Goal: Information Seeking & Learning: Check status

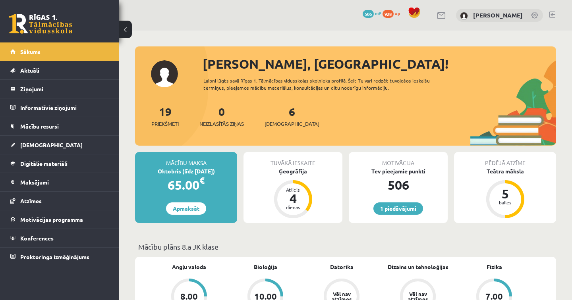
drag, startPoint x: 0, startPoint y: 0, endPoint x: 127, endPoint y: 29, distance: 130.0
drag, startPoint x: 168, startPoint y: 18, endPoint x: 198, endPoint y: 22, distance: 30.9
click at [175, 23] on div "1 Dāvanas 506 mP 928 xp Luīze Vasiļjeva" at bounding box center [345, 15] width 453 height 31
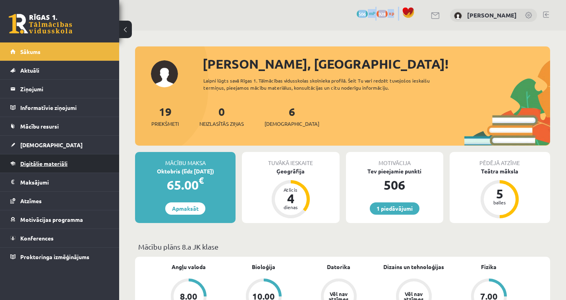
click at [85, 160] on link "Digitālie materiāli" at bounding box center [59, 164] width 99 height 18
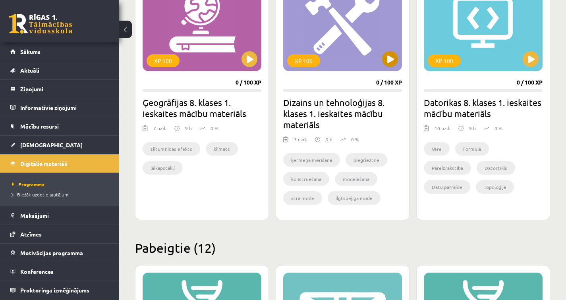
scroll to position [188, 0]
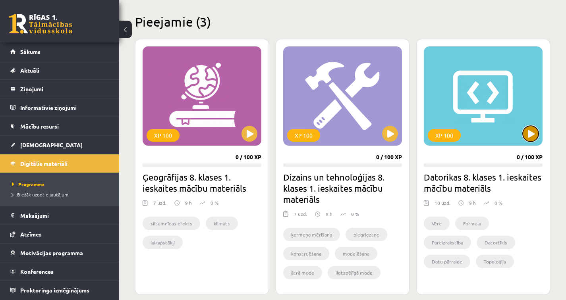
click at [535, 131] on button at bounding box center [531, 134] width 16 height 16
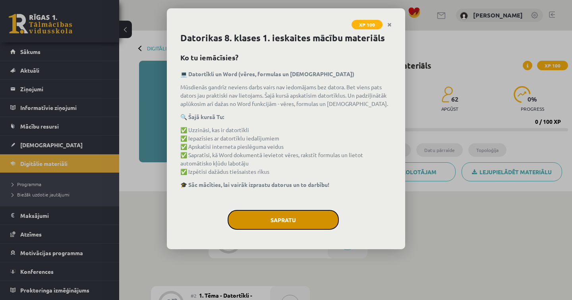
click at [293, 223] on button "Sapratu" at bounding box center [283, 220] width 111 height 20
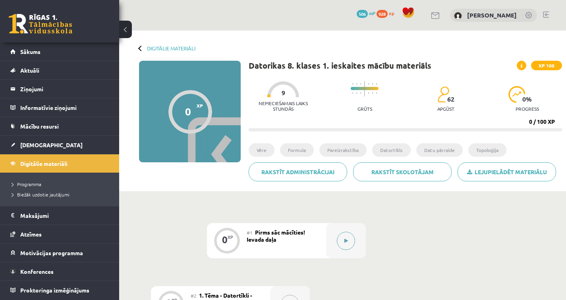
click at [346, 241] on icon at bounding box center [347, 241] width 4 height 5
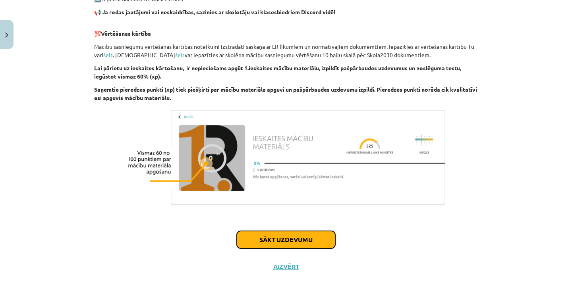
click at [287, 242] on button "Sākt uzdevumu" at bounding box center [286, 239] width 99 height 17
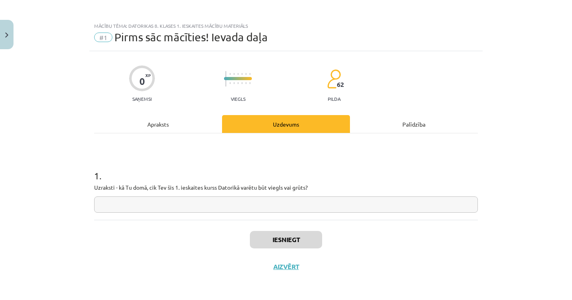
scroll to position [2, 0]
click at [258, 205] on input "text" at bounding box center [286, 205] width 384 height 16
type input "**"
click at [285, 244] on button "Iesniegt" at bounding box center [286, 239] width 72 height 17
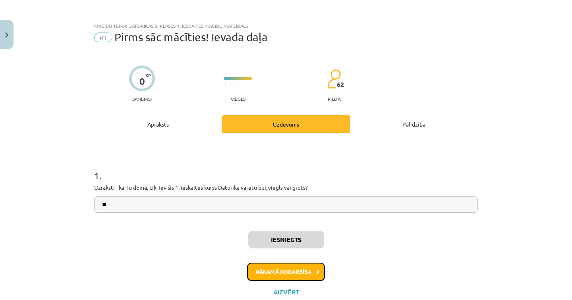
click at [286, 275] on button "Nākamā nodarbība" at bounding box center [286, 272] width 78 height 18
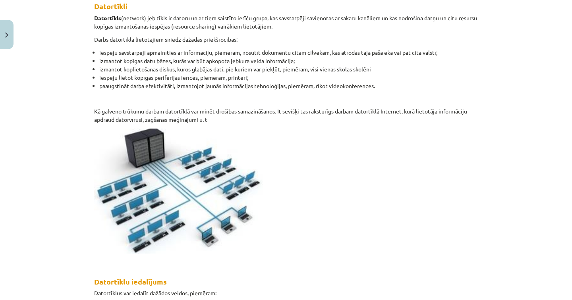
scroll to position [0, 0]
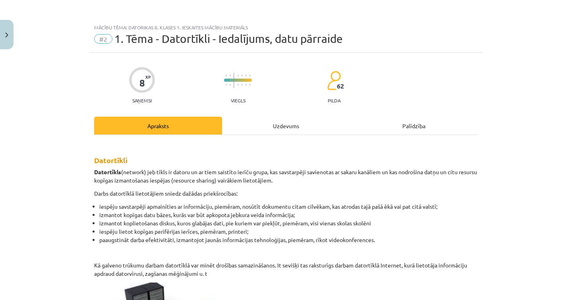
click at [250, 127] on div "Uzdevums" at bounding box center [286, 126] width 128 height 18
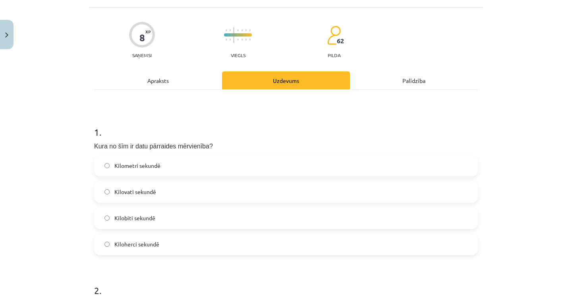
scroll to position [94, 0]
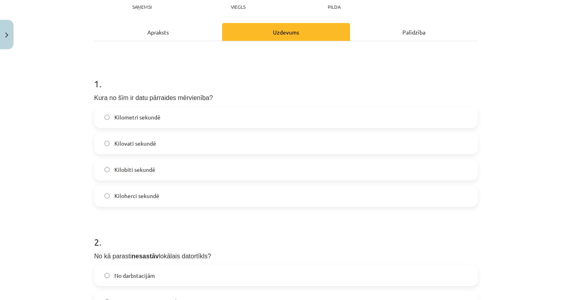
click at [161, 169] on label "Kilobiti sekundē" at bounding box center [286, 170] width 382 height 20
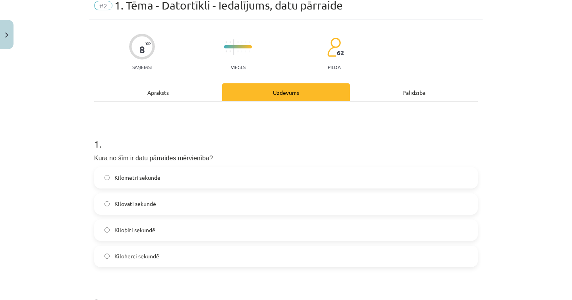
scroll to position [0, 0]
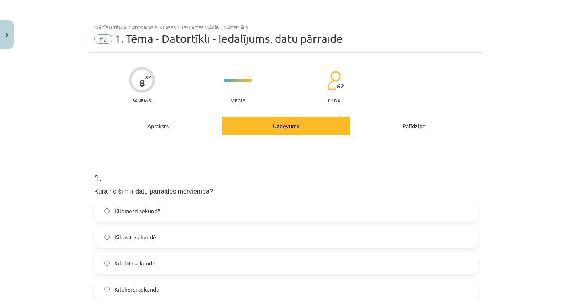
click at [169, 122] on div "Apraksts" at bounding box center [158, 126] width 128 height 18
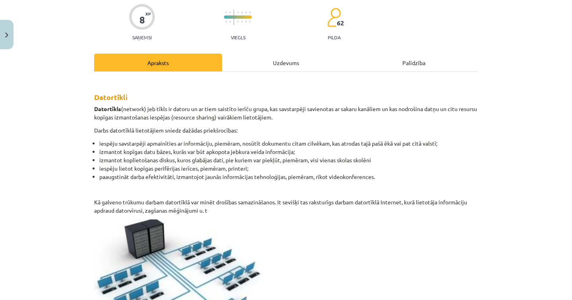
scroll to position [64, 0]
click at [267, 65] on div "Uzdevums" at bounding box center [286, 62] width 128 height 18
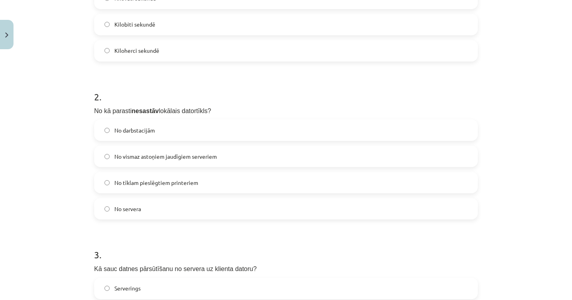
scroll to position [253, 0]
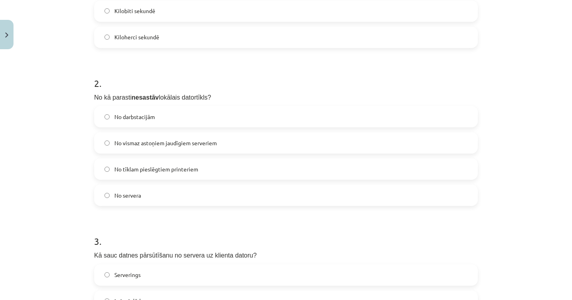
click at [198, 139] on span "No vismaz astoņiem jaudīgiem serveriem" at bounding box center [165, 143] width 103 height 8
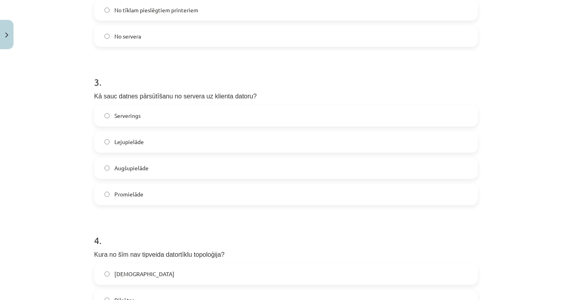
scroll to position [482, 0]
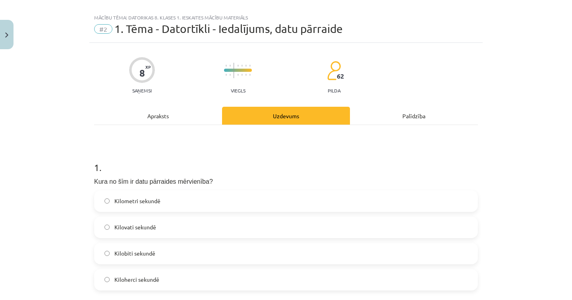
click at [163, 113] on div "Apraksts" at bounding box center [158, 116] width 128 height 18
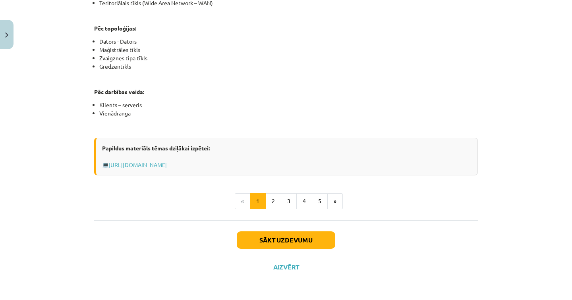
scroll to position [417, 0]
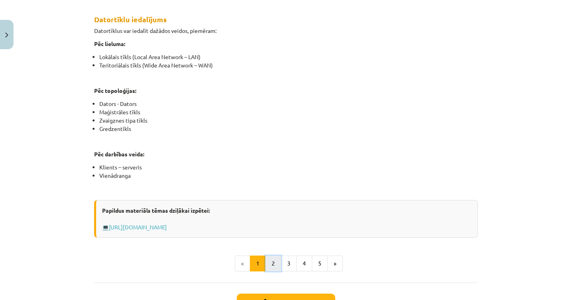
click at [270, 267] on button "2" at bounding box center [273, 264] width 16 height 16
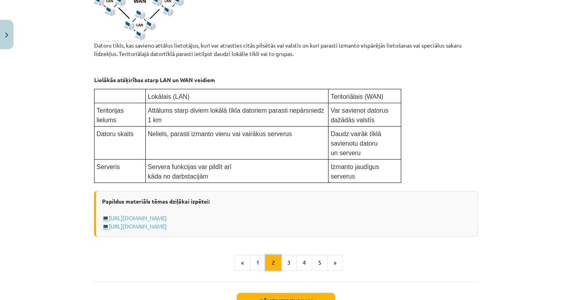
scroll to position [407, 0]
click at [283, 262] on button "3" at bounding box center [289, 263] width 16 height 16
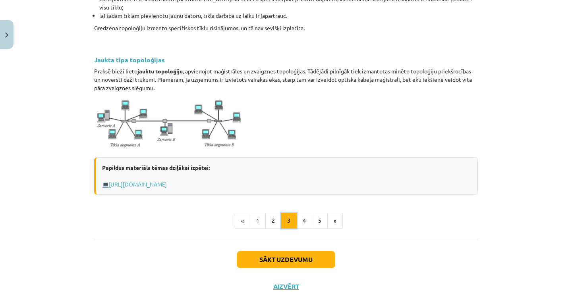
scroll to position [888, 0]
click at [302, 213] on button "4" at bounding box center [304, 221] width 16 height 16
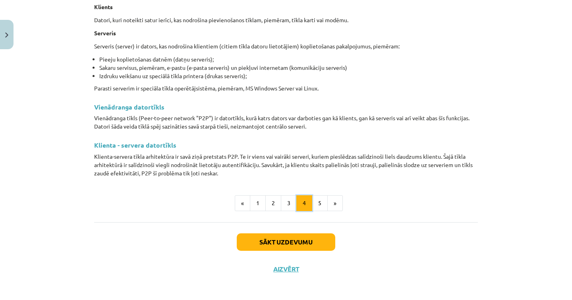
scroll to position [157, 0]
click at [317, 202] on button "5" at bounding box center [320, 204] width 16 height 16
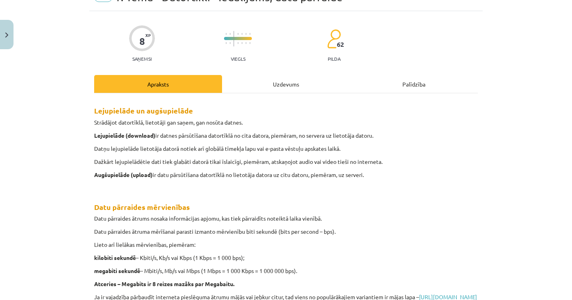
scroll to position [41, 0]
click at [256, 74] on div "8 XP Saņemsi Viegls 62 pilda Apraksts Uzdevums Palīdzība Lejupielāde un augšupi…" at bounding box center [285, 262] width 393 height 500
click at [256, 82] on div "Uzdevums" at bounding box center [286, 85] width 128 height 18
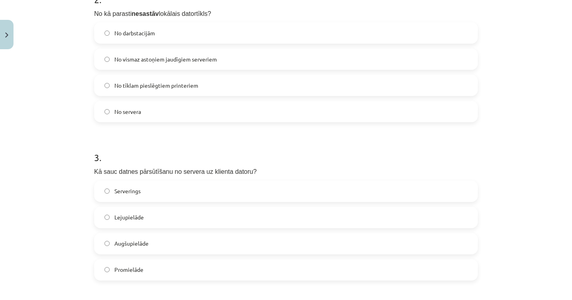
scroll to position [353, 0]
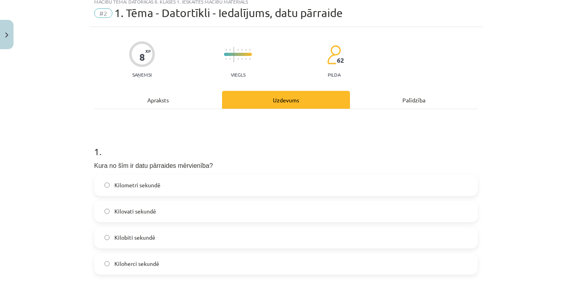
click at [157, 107] on div "Apraksts" at bounding box center [158, 100] width 128 height 18
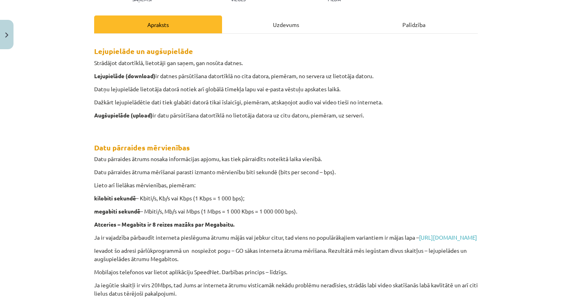
scroll to position [101, 0]
click at [252, 31] on div "Uzdevums" at bounding box center [286, 25] width 128 height 18
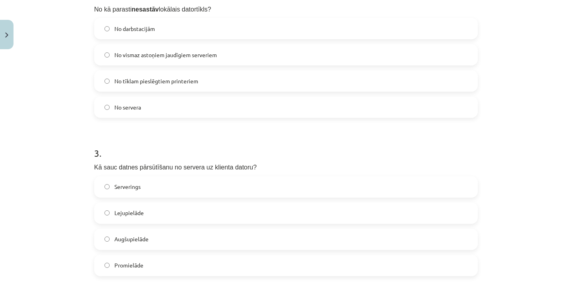
scroll to position [342, 0]
click at [131, 215] on span "Lejupielāde" at bounding box center [128, 212] width 29 height 8
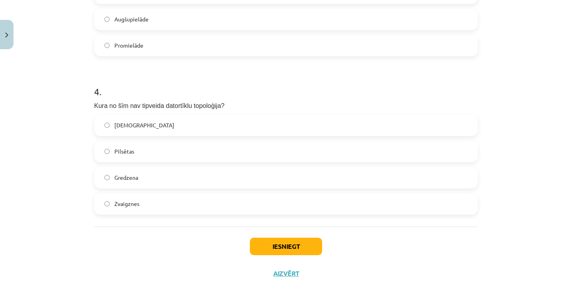
scroll to position [562, 0]
click at [160, 145] on label "Pilsētas" at bounding box center [286, 151] width 382 height 20
click at [294, 243] on button "Iesniegt" at bounding box center [286, 245] width 72 height 17
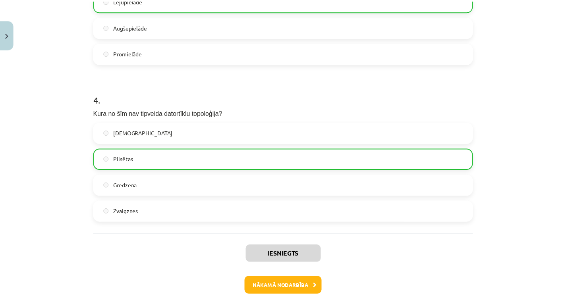
scroll to position [593, 0]
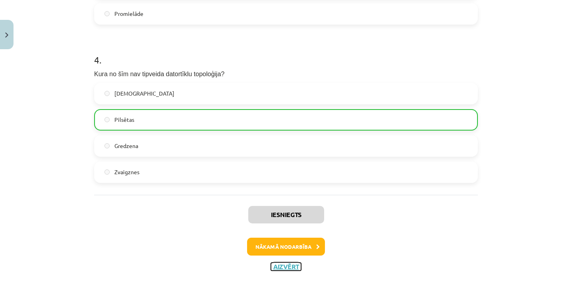
click at [283, 265] on button "Aizvērt" at bounding box center [286, 267] width 30 height 8
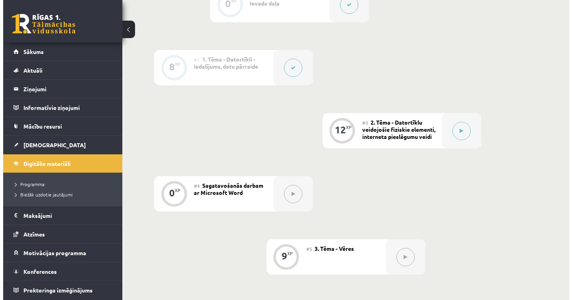
scroll to position [218, 0]
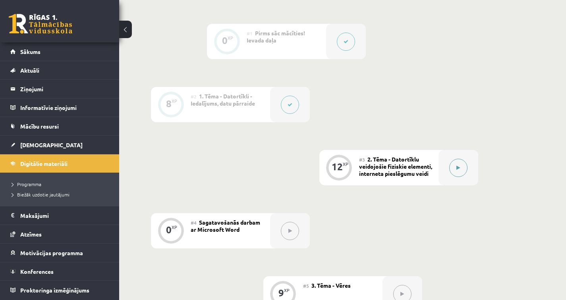
click at [453, 176] on button at bounding box center [458, 168] width 18 height 18
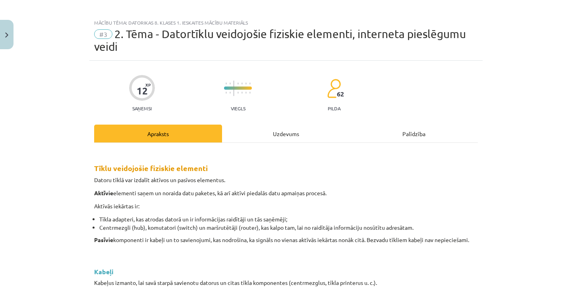
click at [274, 136] on div "Uzdevums" at bounding box center [286, 134] width 128 height 18
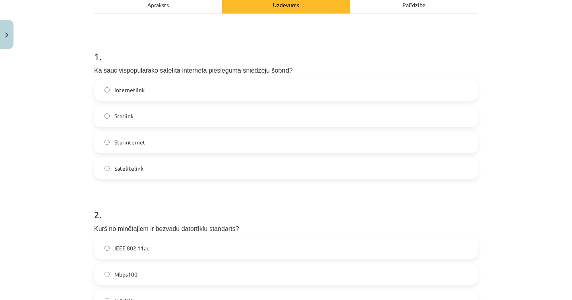
scroll to position [140, 0]
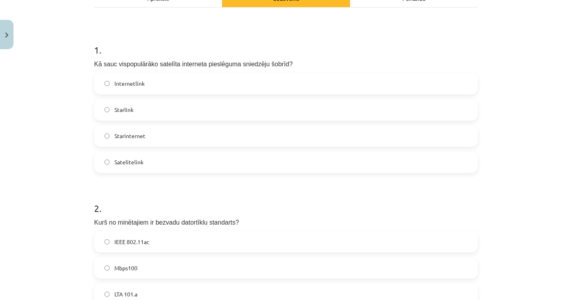
click at [160, 108] on label "Starlink" at bounding box center [286, 110] width 382 height 20
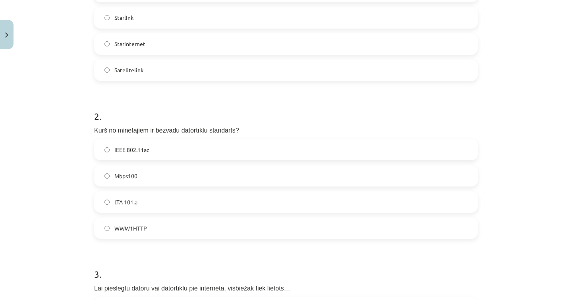
scroll to position [0, 0]
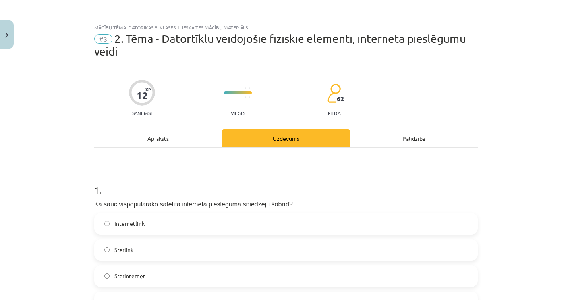
click at [163, 137] on div "Apraksts" at bounding box center [158, 139] width 128 height 18
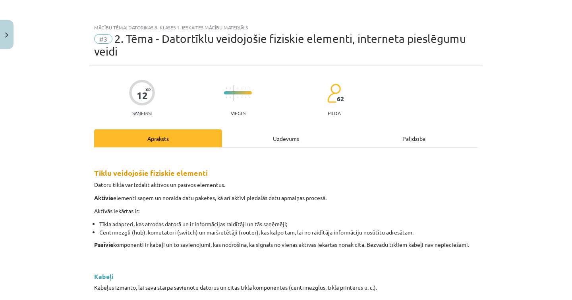
click at [301, 136] on div "Uzdevums" at bounding box center [286, 139] width 128 height 18
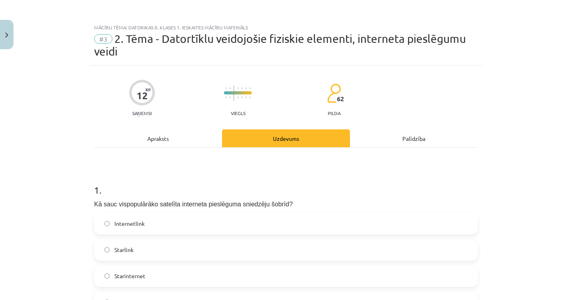
click at [157, 139] on div "Apraksts" at bounding box center [158, 139] width 128 height 18
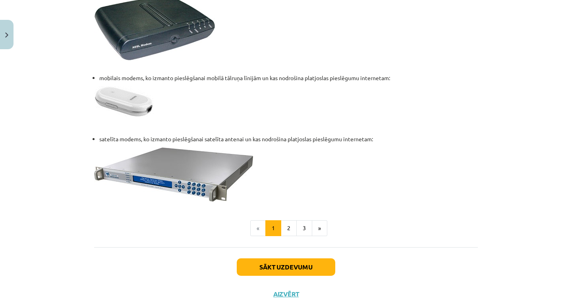
scroll to position [1067, 0]
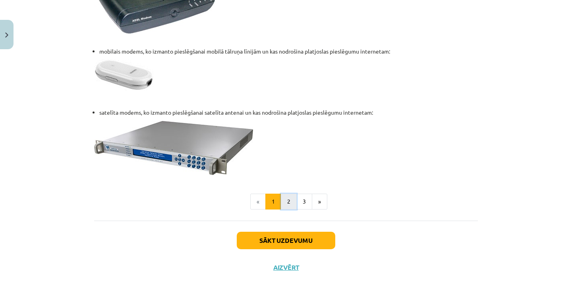
click at [285, 200] on button "2" at bounding box center [289, 202] width 16 height 16
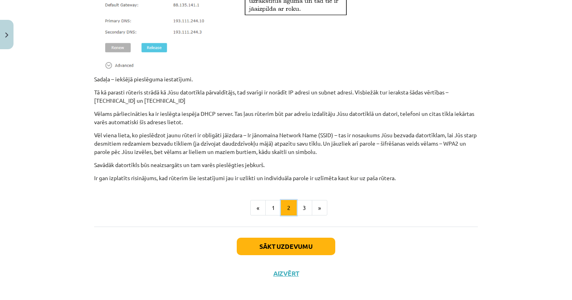
scroll to position [630, 0]
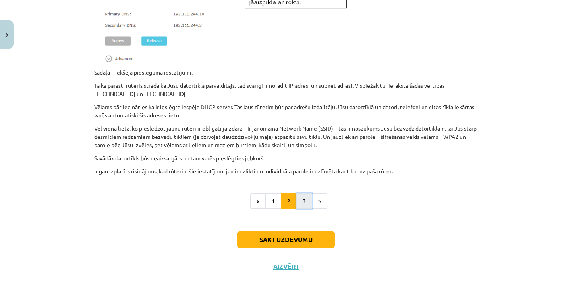
click at [304, 202] on button "3" at bounding box center [304, 202] width 16 height 16
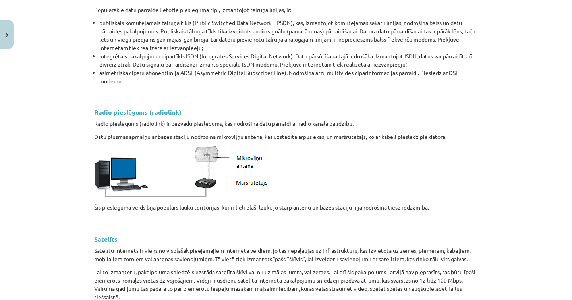
scroll to position [90, 0]
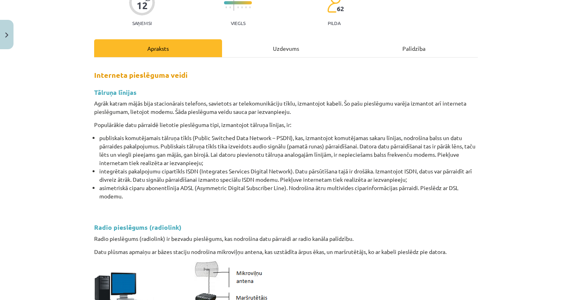
click at [269, 46] on div "Uzdevums" at bounding box center [286, 48] width 128 height 18
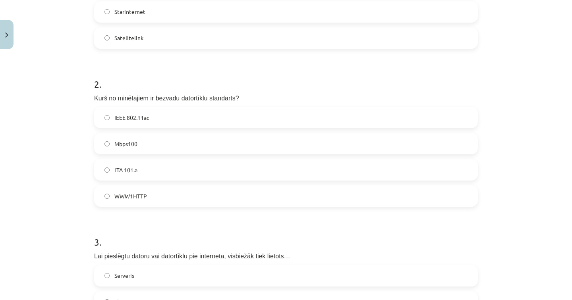
scroll to position [266, 0]
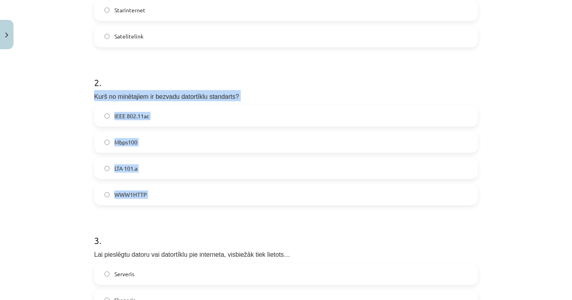
drag, startPoint x: 91, startPoint y: 95, endPoint x: 162, endPoint y: 206, distance: 131.0
click at [164, 207] on form "1 . Kā sauc vispopulārāko satelīta interneta pieslēguma sniedzēju šobrīd? Inter…" at bounding box center [286, 214] width 384 height 618
copy div "Kurš no minētajiem ir bezvadu datortīklu standarts? IEEE 802.11ac Mbps100 LTA 1…"
click at [151, 118] on label "IEEE 802.11ac" at bounding box center [286, 116] width 382 height 20
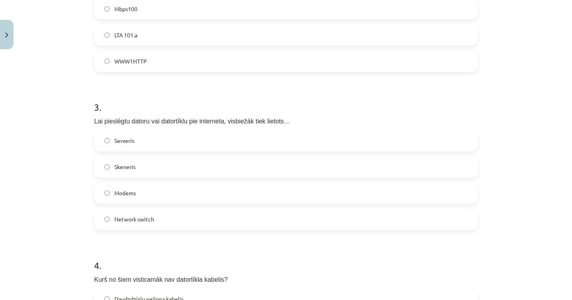
scroll to position [401, 0]
click at [138, 187] on label "Modems" at bounding box center [286, 193] width 382 height 20
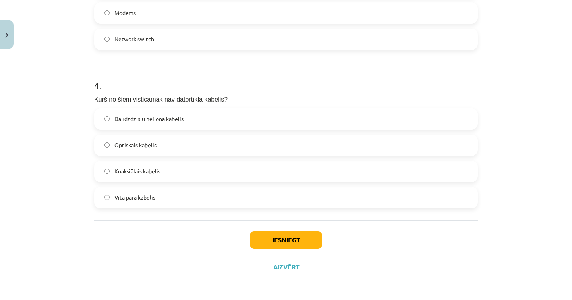
scroll to position [0, 0]
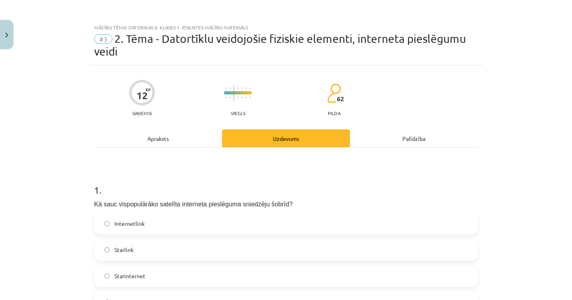
click at [176, 142] on div "Apraksts" at bounding box center [158, 139] width 128 height 18
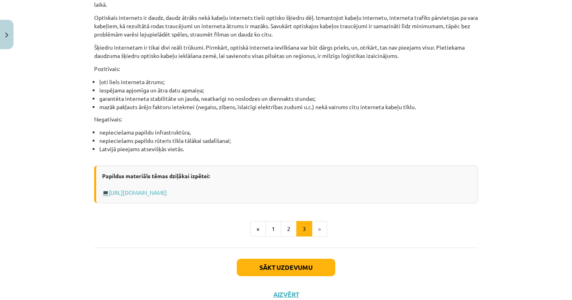
scroll to position [1039, 0]
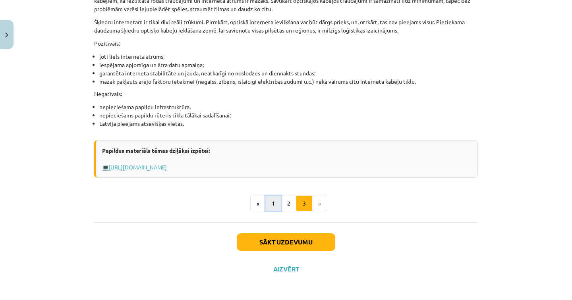
click at [268, 198] on button "1" at bounding box center [273, 204] width 16 height 16
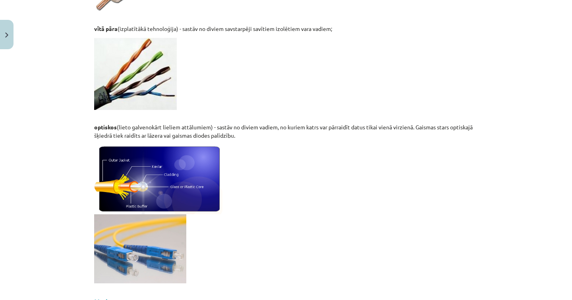
scroll to position [401, 0]
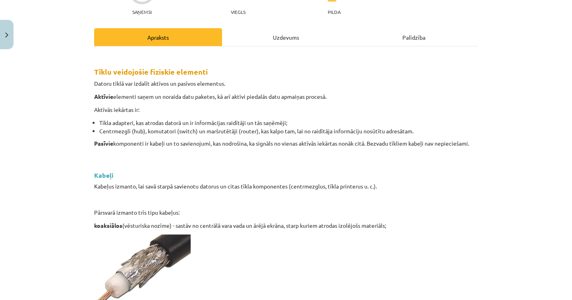
click at [243, 35] on div "Uzdevums" at bounding box center [286, 37] width 128 height 18
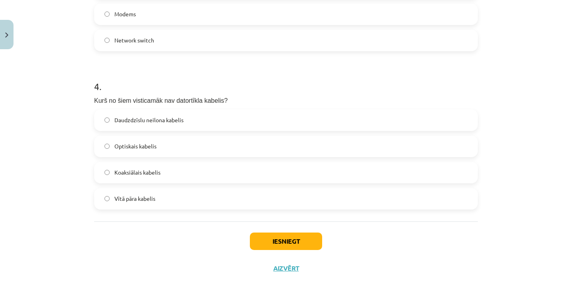
scroll to position [579, 0]
click at [288, 237] on button "Iesniegt" at bounding box center [286, 241] width 72 height 17
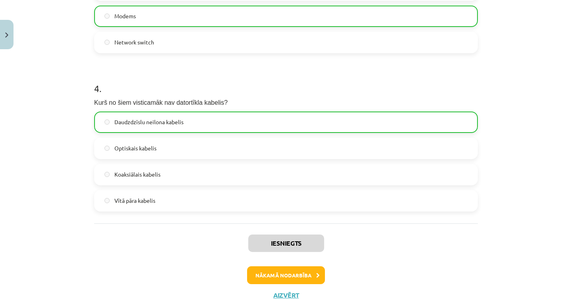
scroll to position [606, 0]
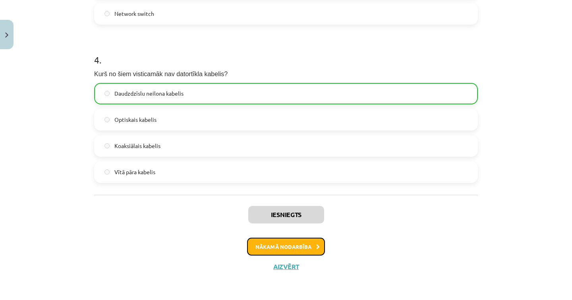
click at [299, 253] on button "Nākamā nodarbība" at bounding box center [286, 247] width 78 height 18
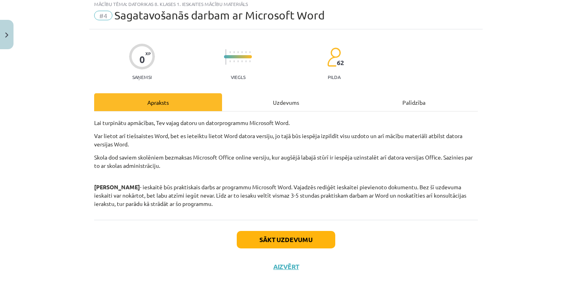
scroll to position [20, 0]
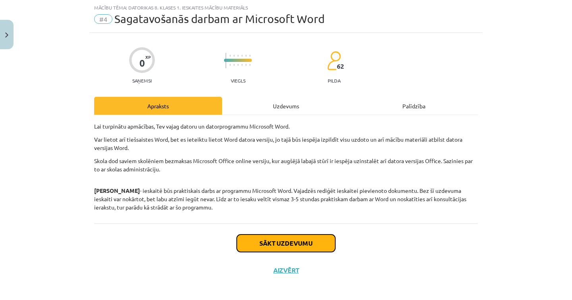
click at [275, 245] on button "Sākt uzdevumu" at bounding box center [286, 243] width 99 height 17
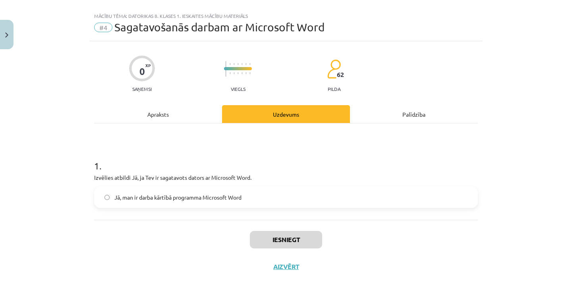
drag, startPoint x: 135, startPoint y: 197, endPoint x: 175, endPoint y: 190, distance: 40.8
click at [135, 197] on span "Jā, man ir darba kārtībā programma Microsoft Word" at bounding box center [177, 198] width 127 height 8
click at [281, 238] on button "Iesniegt" at bounding box center [286, 239] width 72 height 17
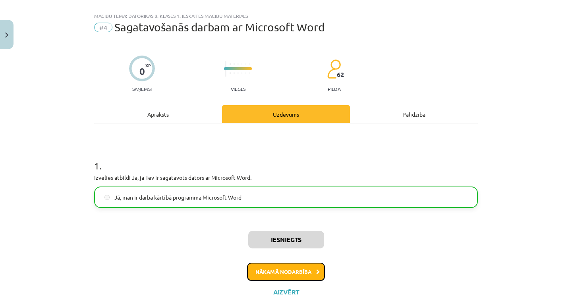
click at [297, 276] on button "Nākamā nodarbība" at bounding box center [286, 272] width 78 height 18
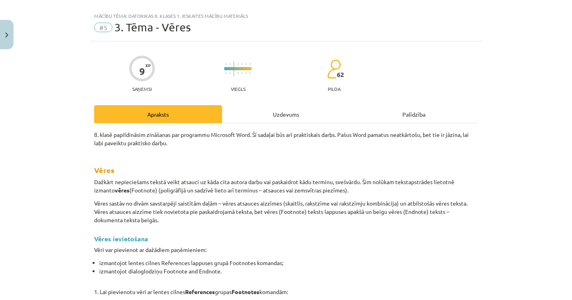
scroll to position [20, 0]
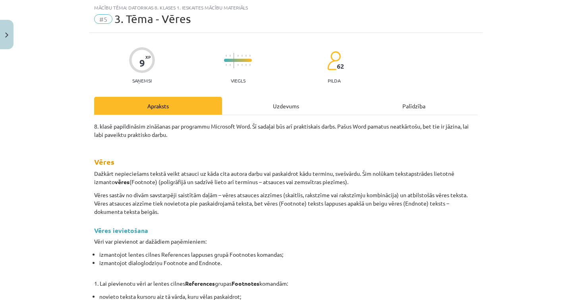
click at [277, 99] on div "Uzdevums" at bounding box center [286, 106] width 128 height 18
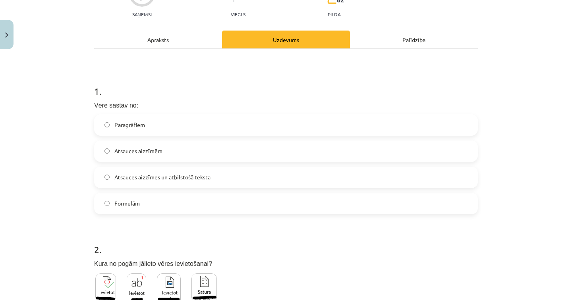
scroll to position [87, 0]
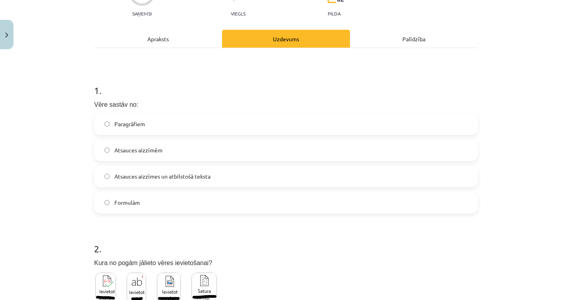
click at [161, 39] on div "Apraksts" at bounding box center [158, 39] width 128 height 18
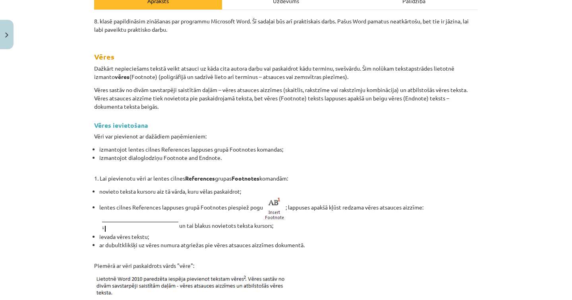
scroll to position [106, 0]
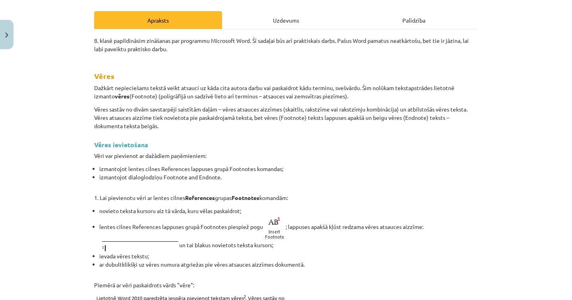
click at [240, 16] on div "Uzdevums" at bounding box center [286, 20] width 128 height 18
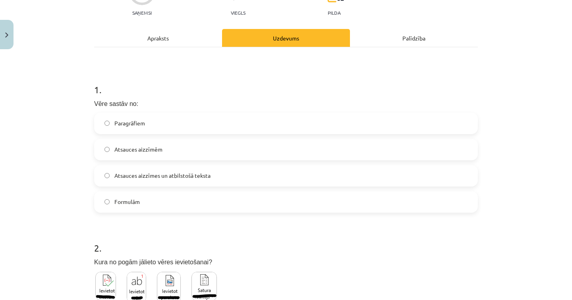
scroll to position [110, 0]
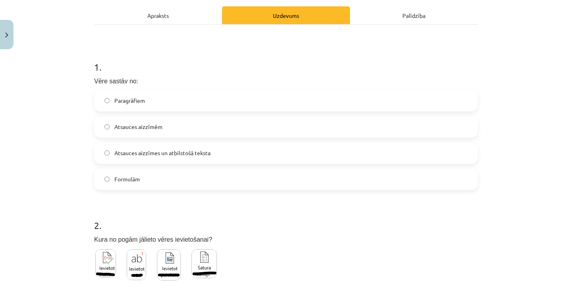
click at [160, 23] on div "Apraksts" at bounding box center [158, 15] width 128 height 18
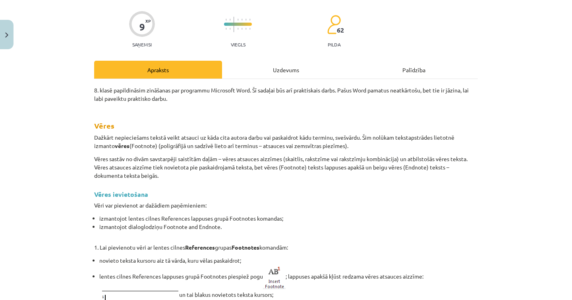
scroll to position [6, 0]
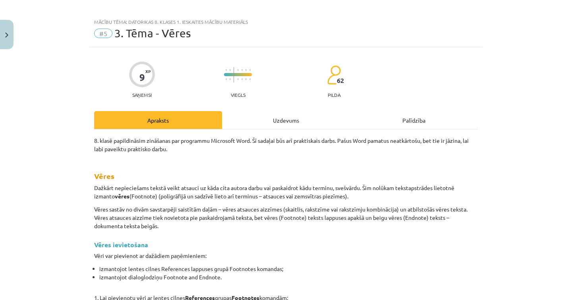
click at [251, 121] on div "Uzdevums" at bounding box center [286, 120] width 128 height 18
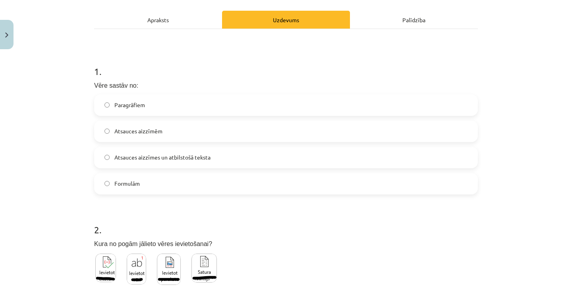
scroll to position [107, 0]
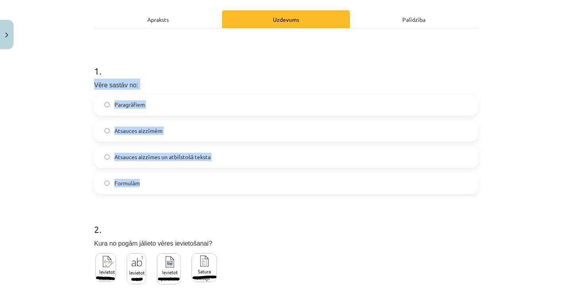
drag, startPoint x: 91, startPoint y: 83, endPoint x: 141, endPoint y: 191, distance: 118.8
click at [143, 192] on div "1 . Vēre sastāv no: Paragrāfiem Atsauces aizzīmēm Atsauces aizzīmes un atbilsto…" at bounding box center [286, 123] width 384 height 143
copy div "Vēre sastāv no: Paragrāfiem Atsauces aizzīmēm Atsauces aizzīmes un atbilstošā t…"
click at [233, 151] on label "Atsauces aizzīmes un atbilstošā teksta" at bounding box center [286, 157] width 382 height 20
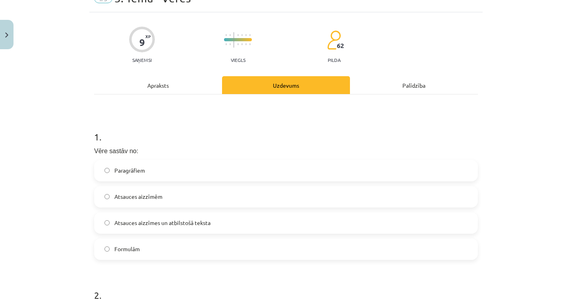
scroll to position [0, 0]
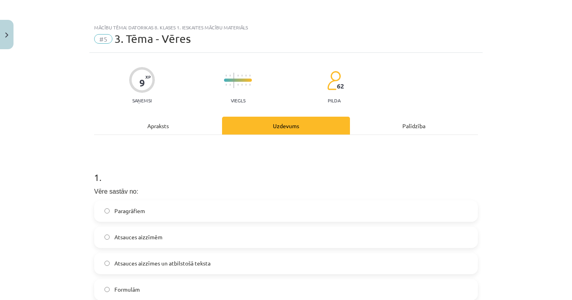
click at [151, 121] on div "Apraksts" at bounding box center [158, 126] width 128 height 18
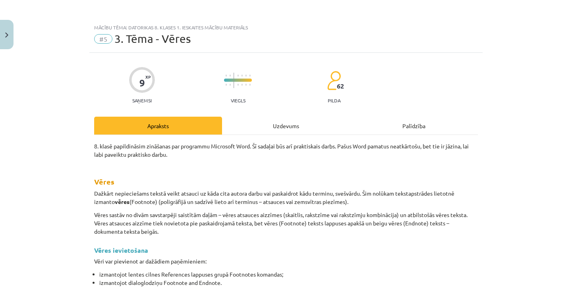
click at [291, 131] on div "Uzdevums" at bounding box center [286, 126] width 128 height 18
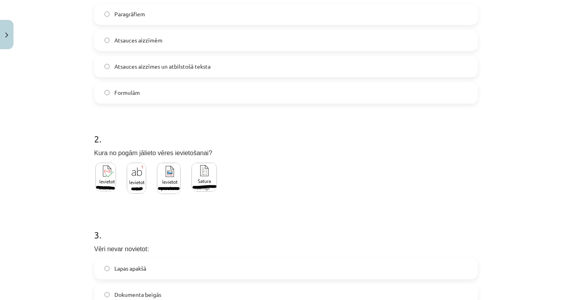
scroll to position [296, 0]
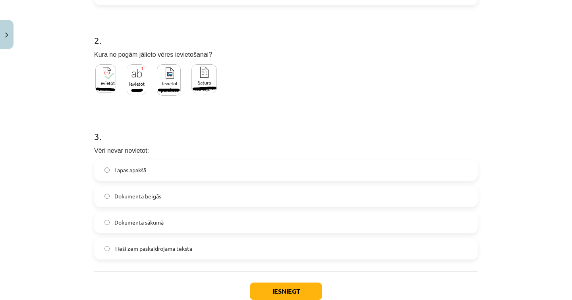
click at [136, 83] on img at bounding box center [136, 79] width 19 height 31
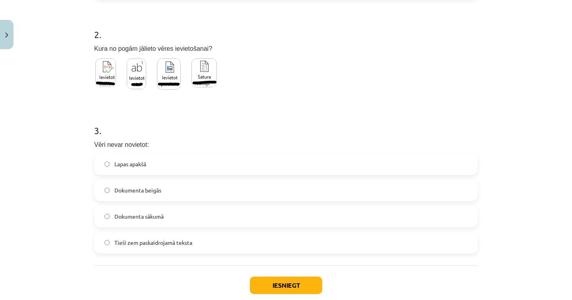
scroll to position [341, 0]
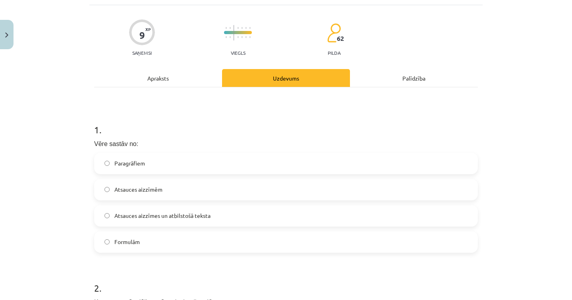
click at [165, 84] on div "Apraksts" at bounding box center [158, 78] width 128 height 18
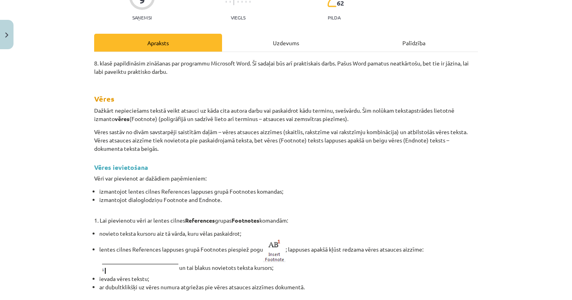
scroll to position [81, 0]
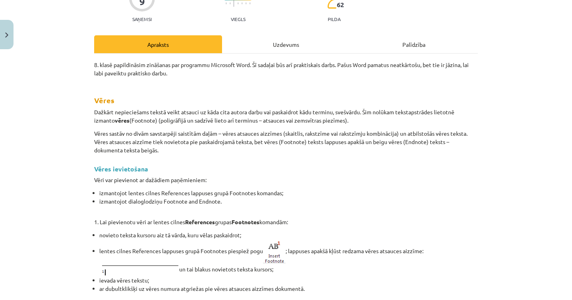
click at [256, 42] on div "Uzdevums" at bounding box center [286, 44] width 128 height 18
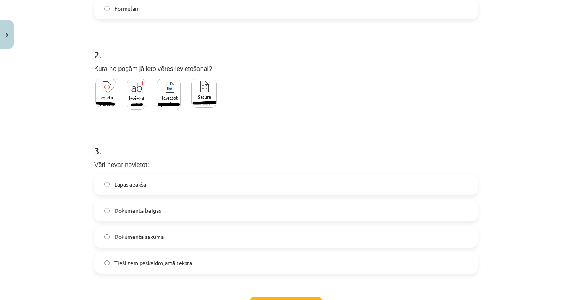
scroll to position [282, 0]
click at [163, 184] on label "Lapas apakšā" at bounding box center [286, 184] width 382 height 20
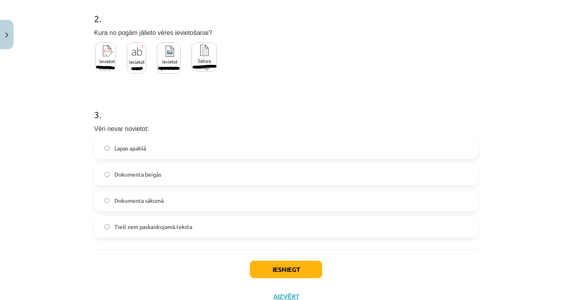
scroll to position [318, 0]
click at [292, 267] on button "Iesniegt" at bounding box center [286, 269] width 72 height 17
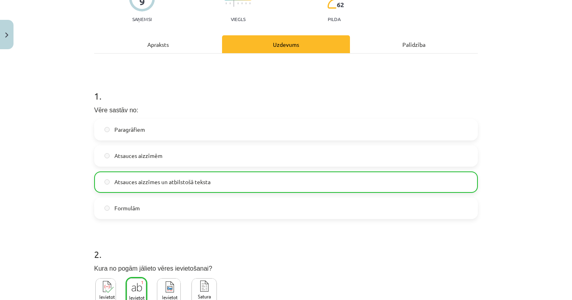
scroll to position [373, 0]
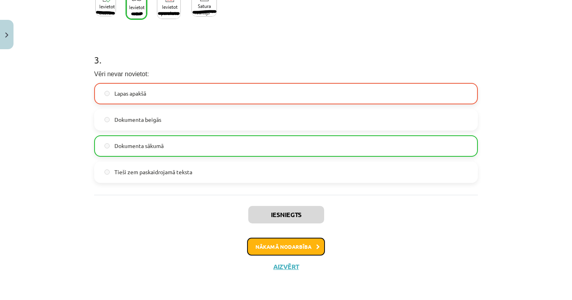
click at [299, 248] on button "Nākamā nodarbība" at bounding box center [286, 247] width 78 height 18
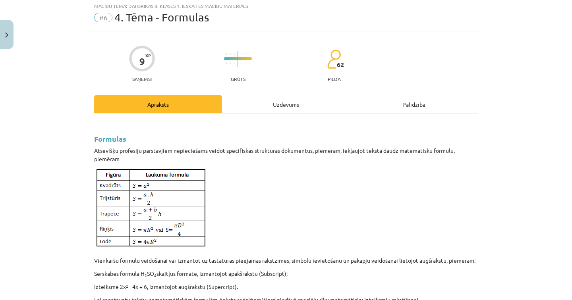
click at [295, 108] on div "Uzdevums" at bounding box center [286, 104] width 128 height 18
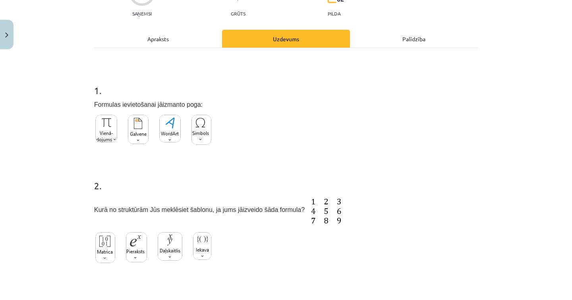
scroll to position [87, 0]
click at [148, 37] on div "Apraksts" at bounding box center [158, 39] width 128 height 18
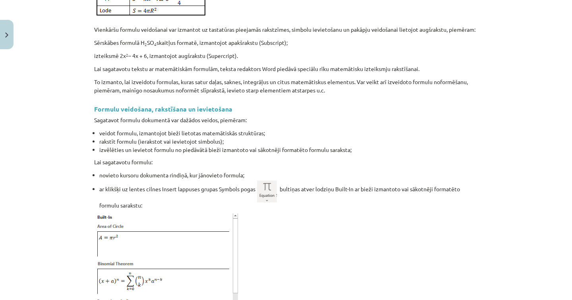
scroll to position [116, 0]
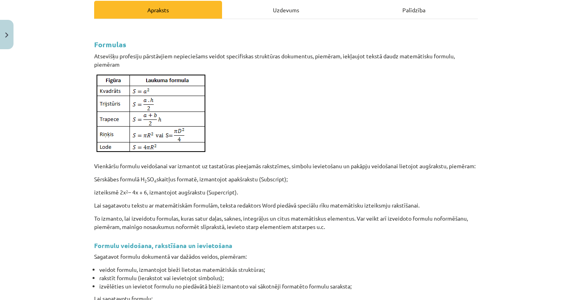
click at [272, 11] on div "Uzdevums" at bounding box center [286, 10] width 128 height 18
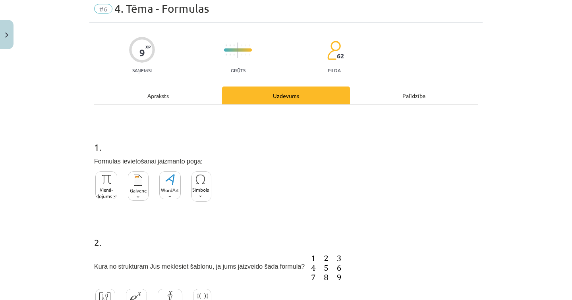
scroll to position [20, 0]
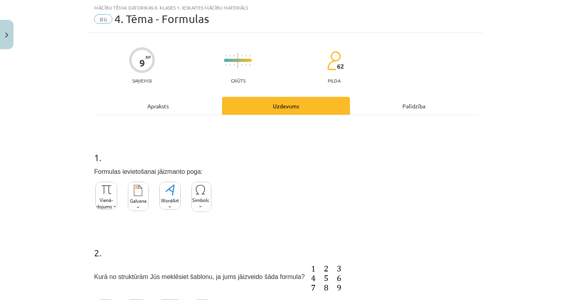
click at [94, 203] on label at bounding box center [106, 196] width 24 height 30
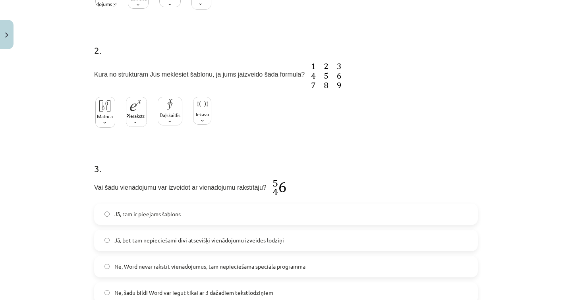
scroll to position [222, 0]
click at [101, 119] on img at bounding box center [105, 112] width 20 height 31
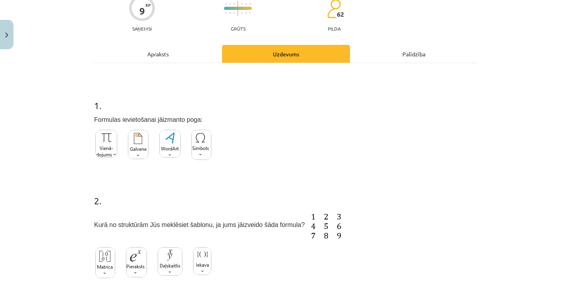
click at [169, 48] on div "Apraksts" at bounding box center [158, 54] width 128 height 18
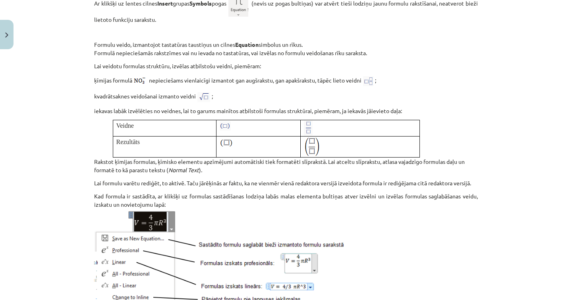
scroll to position [1015, 0]
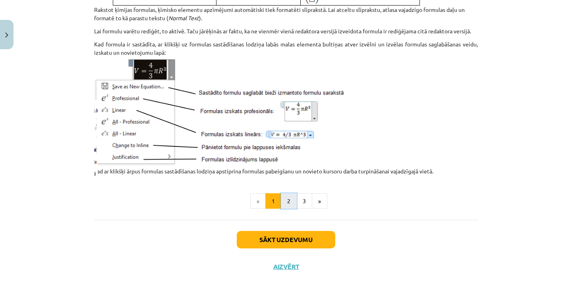
click at [284, 200] on button "2" at bounding box center [289, 202] width 16 height 16
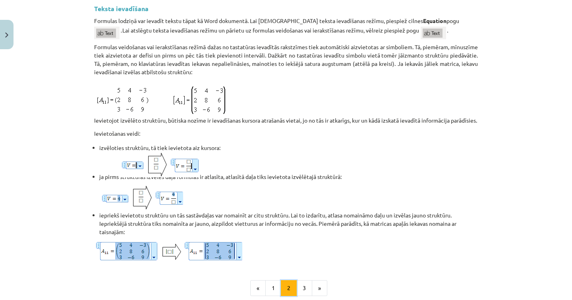
scroll to position [639, 0]
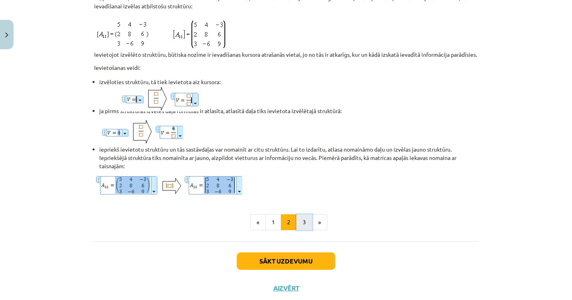
click at [305, 230] on button "3" at bounding box center [304, 223] width 16 height 16
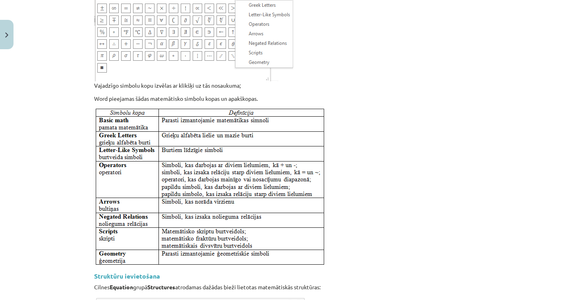
scroll to position [0, 0]
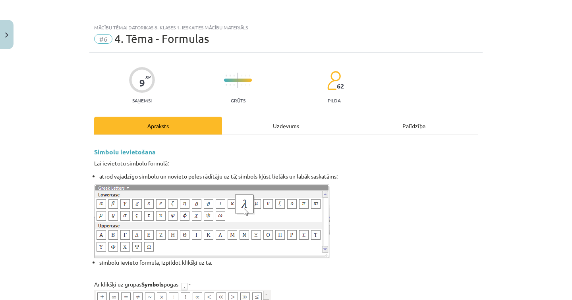
click at [274, 124] on div "Uzdevums" at bounding box center [286, 126] width 128 height 18
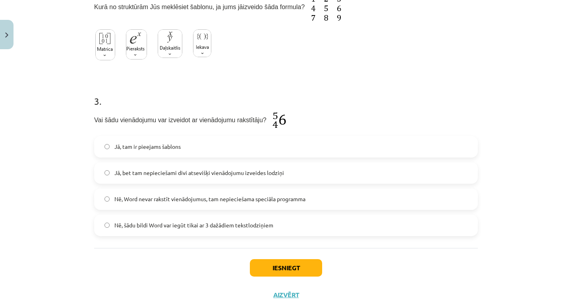
scroll to position [296, 0]
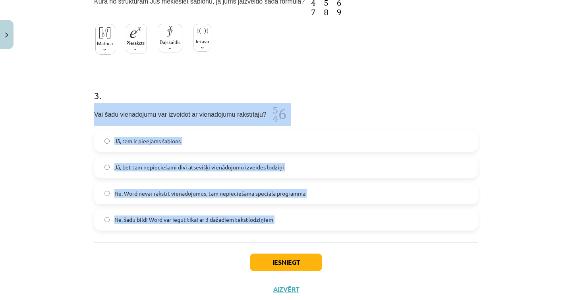
drag, startPoint x: 91, startPoint y: 116, endPoint x: 287, endPoint y: 244, distance: 234.2
click at [287, 244] on div "9 XP Saņemsi Grūts 62 pilda Apraksts Uzdevums Palīdzība 1 . Formulas ievietošan…" at bounding box center [285, 30] width 393 height 546
copy div "Vai šādu vienādojumu var izveidot ar vienādojumu rakstītāju? Jā, tam ir pieejam…"
click at [223, 143] on label "Jā, tam ir pieejams šablons" at bounding box center [286, 142] width 382 height 20
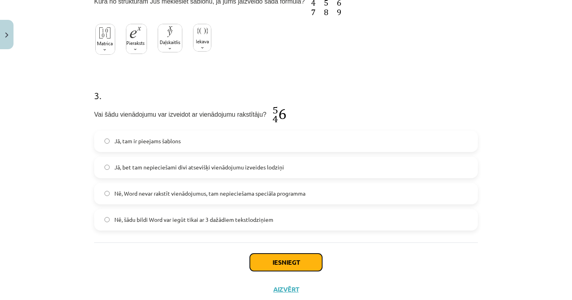
click at [303, 263] on button "Iesniegt" at bounding box center [286, 262] width 72 height 17
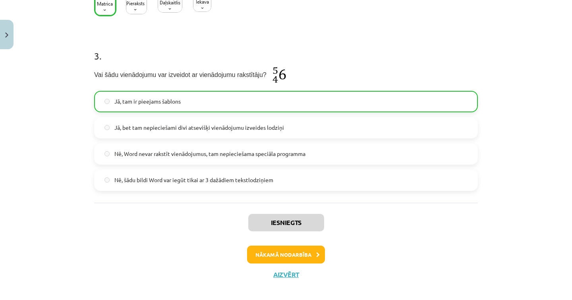
scroll to position [344, 0]
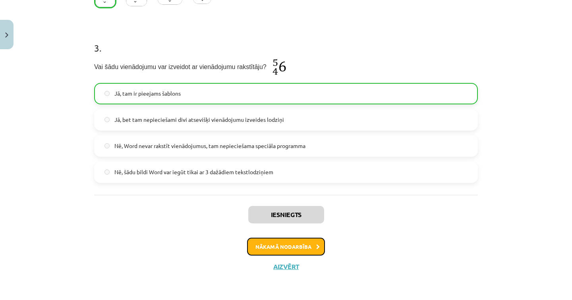
click at [286, 242] on button "Nākamā nodarbība" at bounding box center [286, 247] width 78 height 18
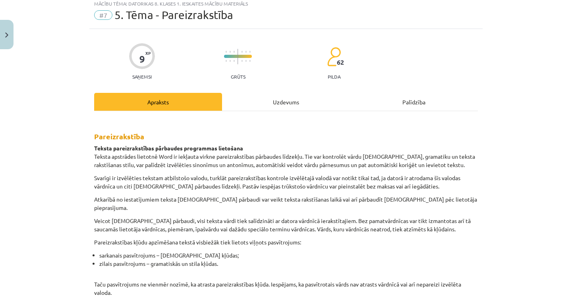
scroll to position [20, 0]
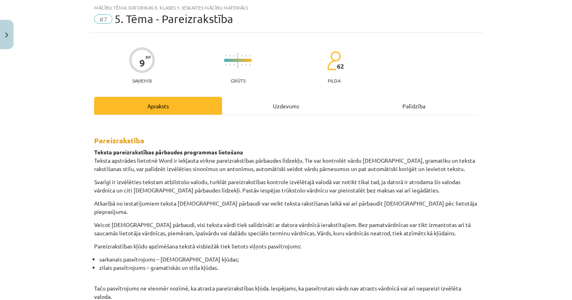
click at [274, 107] on div "Uzdevums" at bounding box center [286, 106] width 128 height 18
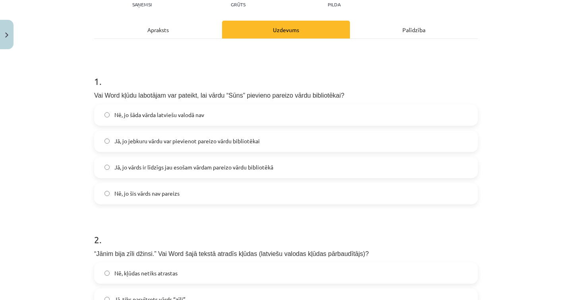
scroll to position [127, 0]
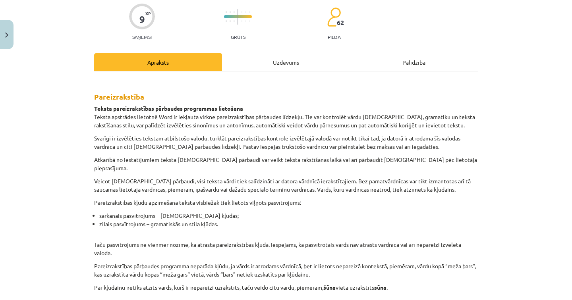
scroll to position [0, 0]
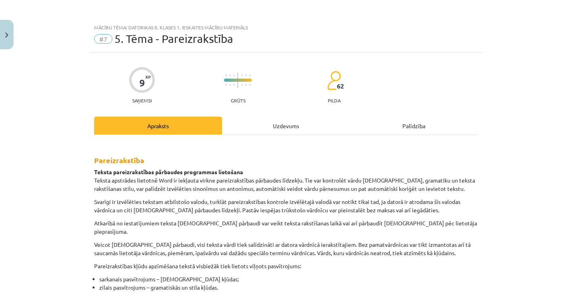
click at [282, 131] on div "Uzdevums" at bounding box center [286, 126] width 128 height 18
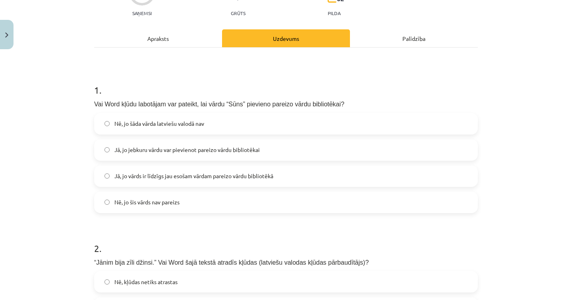
scroll to position [99, 0]
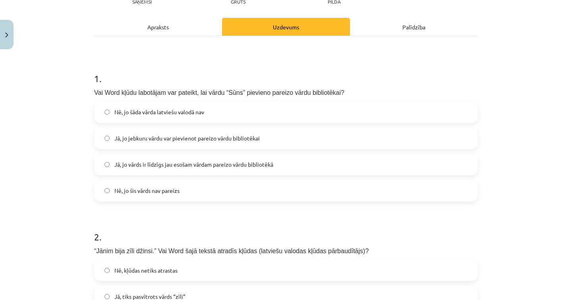
click at [155, 134] on span "Jā, jo jebkuru vārdu var pievienot pareizo vārdu bibliotēkai" at bounding box center [186, 138] width 145 height 8
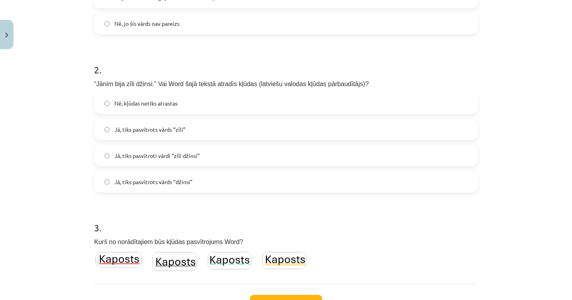
scroll to position [267, 0]
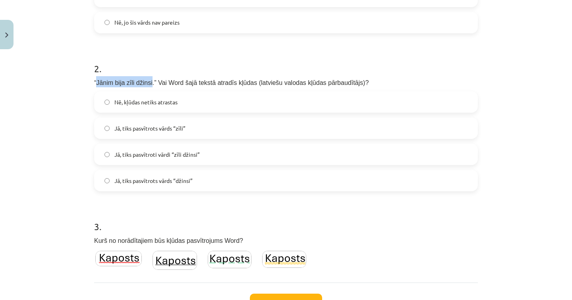
drag, startPoint x: 94, startPoint y: 83, endPoint x: 151, endPoint y: 87, distance: 56.6
click at [151, 87] on p "“Jānim bija zīli džinsi.” Vai Word šajā tekstā atradīs kļūdas (latviešu valodas…" at bounding box center [286, 81] width 384 height 11
copy span "Jānim bija zīli džinsi"
click at [208, 103] on label "Nē, kļūdas netiks atrastas" at bounding box center [286, 102] width 382 height 20
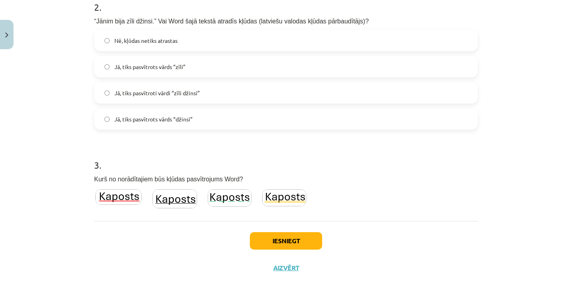
scroll to position [330, 0]
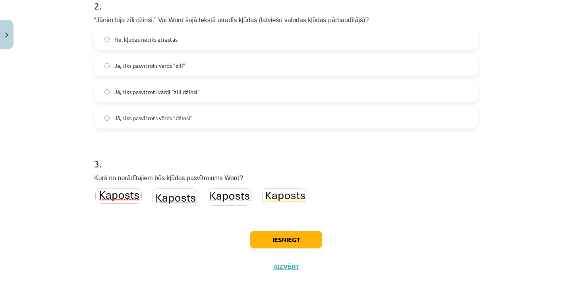
click at [126, 193] on img at bounding box center [118, 195] width 46 height 15
click at [281, 242] on button "Iesniegt" at bounding box center [286, 239] width 72 height 17
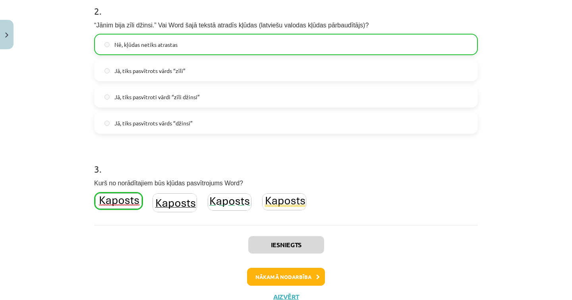
scroll to position [356, 0]
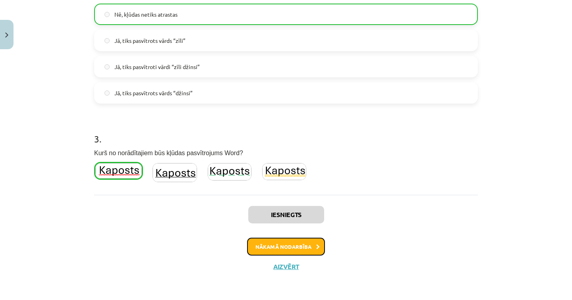
click at [271, 251] on button "Nākamā nodarbība" at bounding box center [286, 247] width 78 height 18
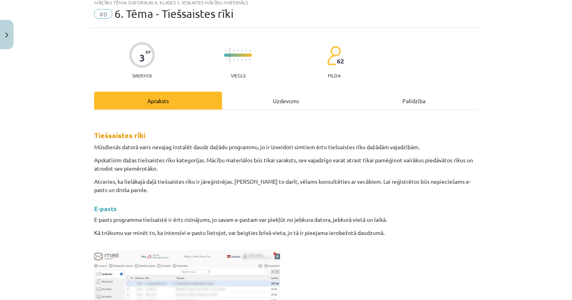
scroll to position [20, 0]
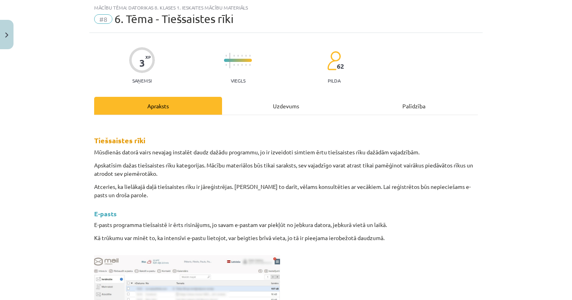
click at [254, 97] on div "Uzdevums" at bounding box center [286, 106] width 128 height 18
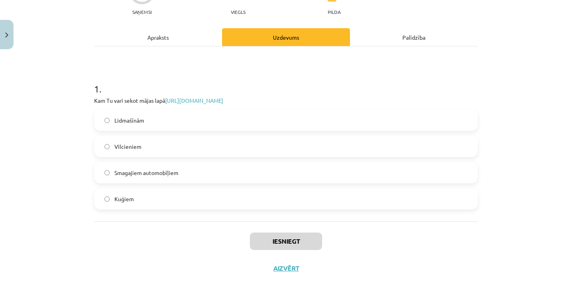
scroll to position [90, 0]
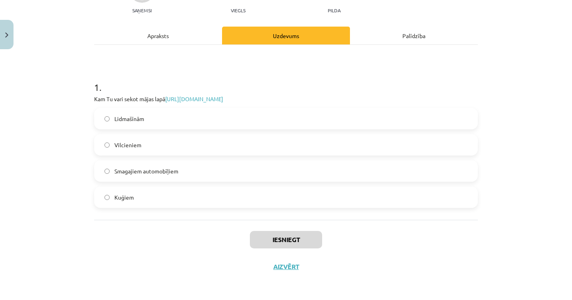
click at [141, 119] on label "Lidmašīnām" at bounding box center [286, 119] width 382 height 20
click at [281, 241] on button "Iesniegt" at bounding box center [286, 239] width 72 height 17
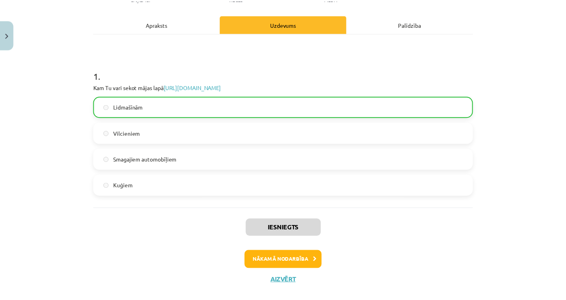
scroll to position [115, 0]
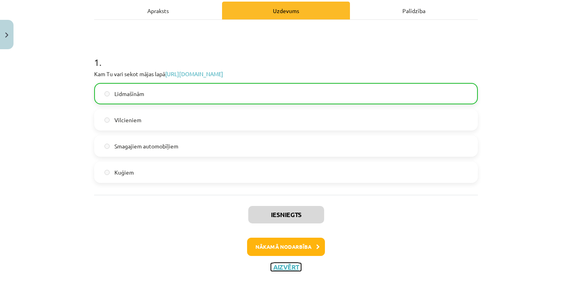
click at [279, 266] on button "Aizvērt" at bounding box center [286, 267] width 30 height 8
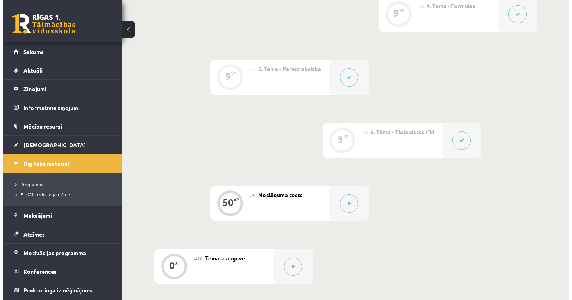
scroll to position [635, 0]
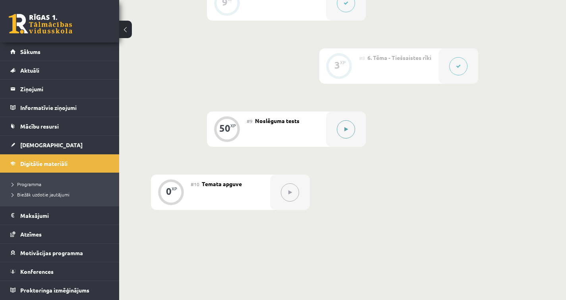
click at [345, 132] on icon at bounding box center [347, 129] width 4 height 5
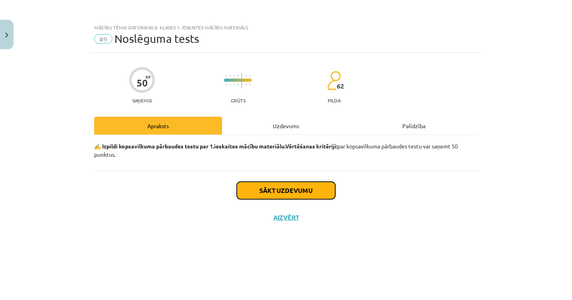
click at [281, 186] on button "Sākt uzdevumu" at bounding box center [286, 190] width 99 height 17
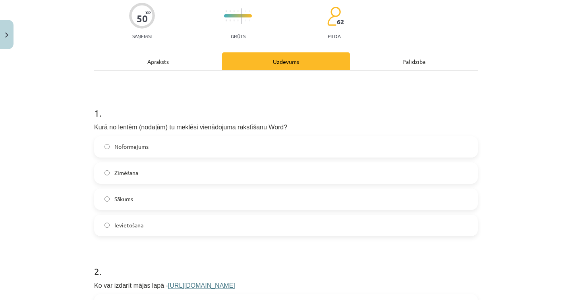
scroll to position [0, 0]
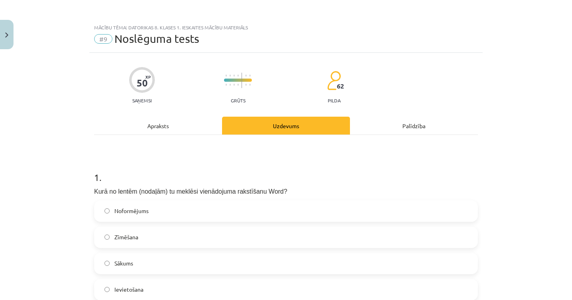
click at [170, 124] on div "Apraksts" at bounding box center [158, 126] width 128 height 18
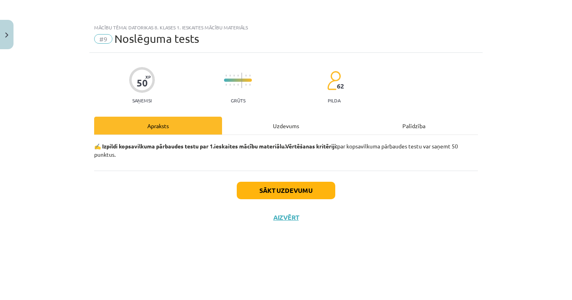
click at [262, 126] on div "Uzdevums" at bounding box center [286, 126] width 128 height 18
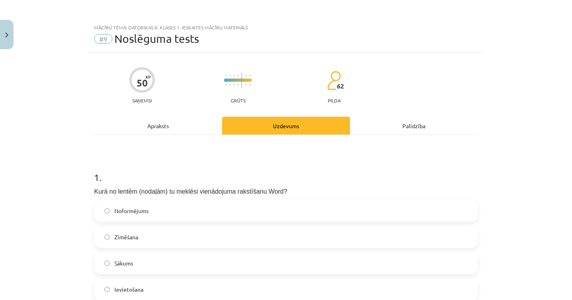
click at [151, 127] on div "Apraksts" at bounding box center [158, 126] width 128 height 18
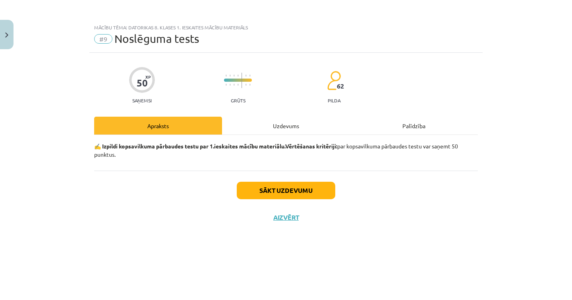
click at [256, 124] on div "Uzdevums" at bounding box center [286, 126] width 128 height 18
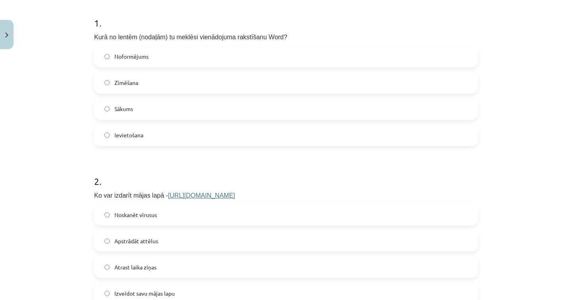
scroll to position [163, 0]
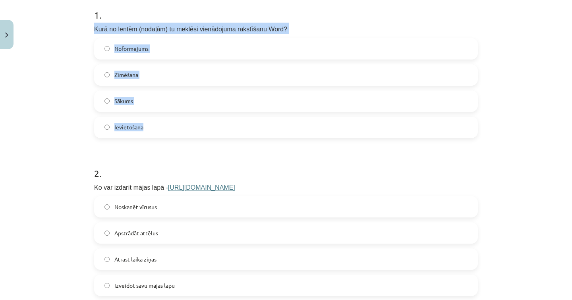
drag, startPoint x: 92, startPoint y: 28, endPoint x: 149, endPoint y: 131, distance: 117.2
click at [149, 131] on div "1 . Kurā no lentēm (nodaļām) tu meklēsi vienādojuma rakstīšanu Word? Noformējum…" at bounding box center [286, 67] width 384 height 143
copy div "Kurā no lentēm (nodaļām) tu meklēsi vienādojuma rakstīšanu Word? Noformējums Zī…"
click at [171, 130] on label "Ievietošana" at bounding box center [286, 128] width 382 height 20
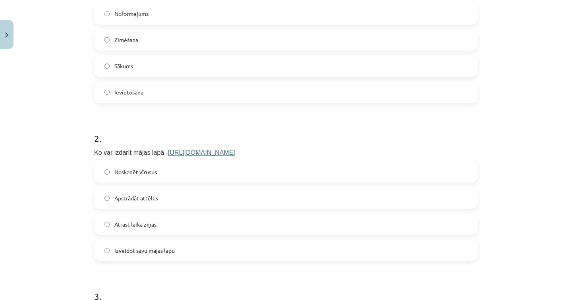
scroll to position [296, 0]
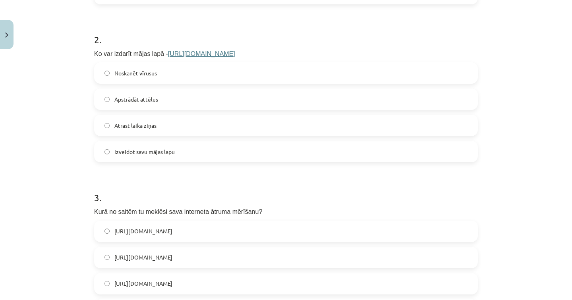
click at [191, 51] on link "https://www.mozello.lv" at bounding box center [201, 53] width 67 height 7
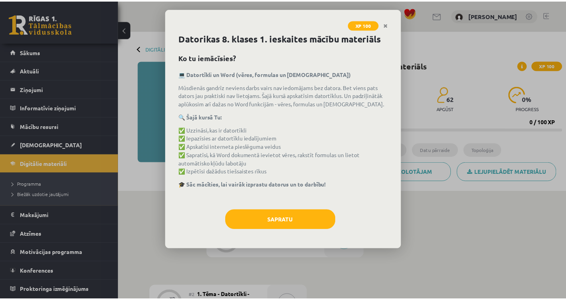
scroll to position [617, 0]
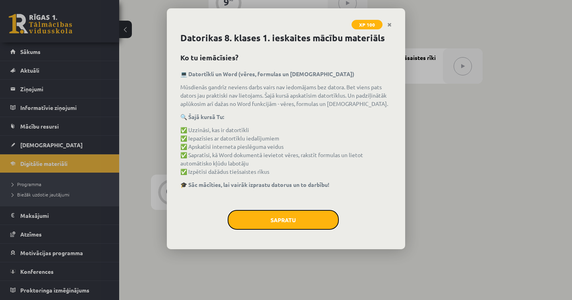
click at [295, 222] on button "Sapratu" at bounding box center [283, 220] width 111 height 20
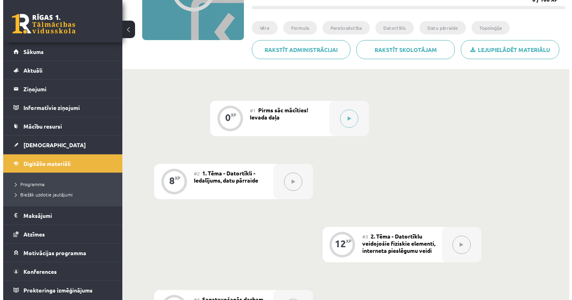
scroll to position [79, 0]
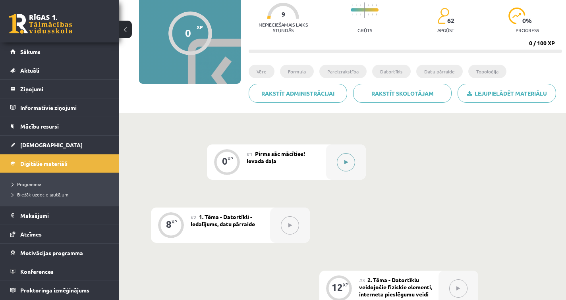
click at [335, 157] on div at bounding box center [346, 162] width 40 height 35
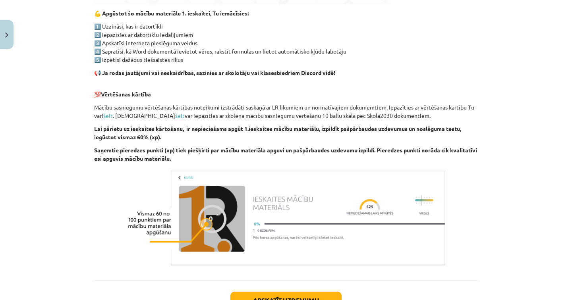
scroll to position [508, 0]
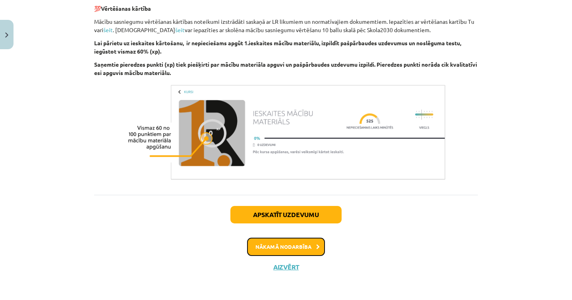
click at [285, 246] on button "Nākamā nodarbība" at bounding box center [286, 247] width 78 height 18
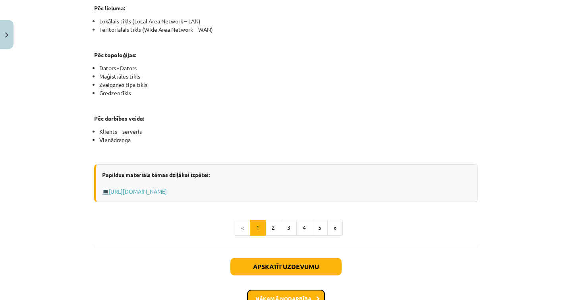
scroll to position [505, 0]
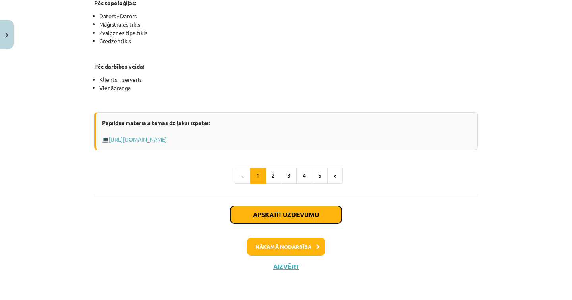
click at [288, 209] on button "Apskatīt uzdevumu" at bounding box center [285, 214] width 111 height 17
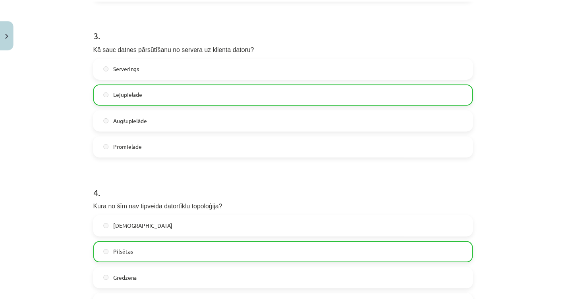
scroll to position [593, 0]
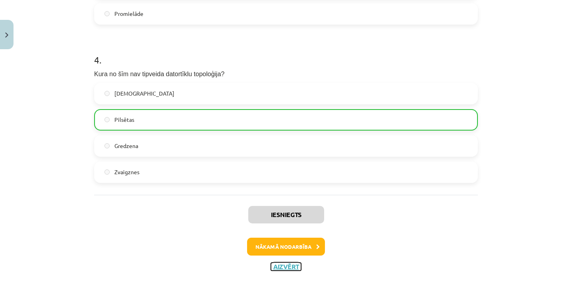
click at [281, 266] on button "Aizvērt" at bounding box center [286, 267] width 30 height 8
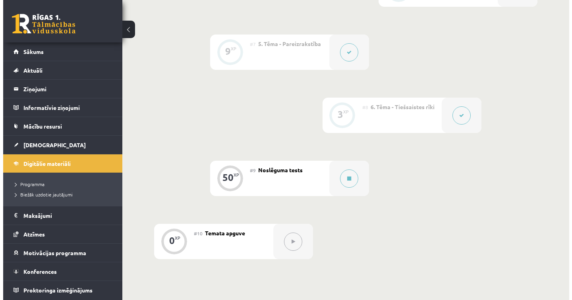
scroll to position [635, 0]
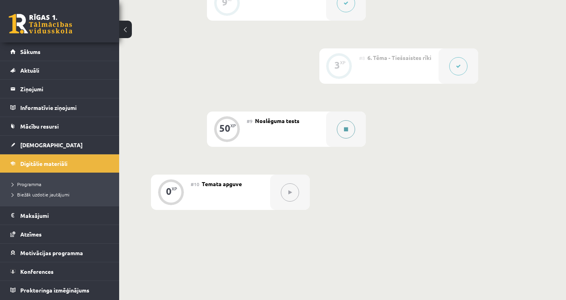
click at [350, 133] on button at bounding box center [346, 129] width 18 height 18
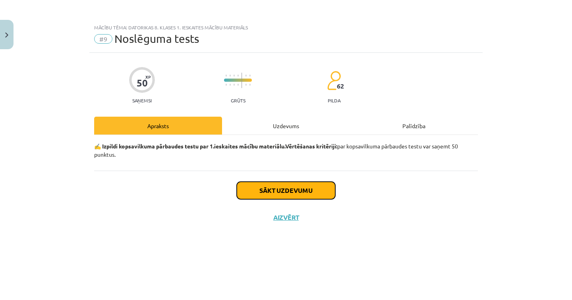
click at [291, 197] on button "Sākt uzdevumu" at bounding box center [286, 190] width 99 height 17
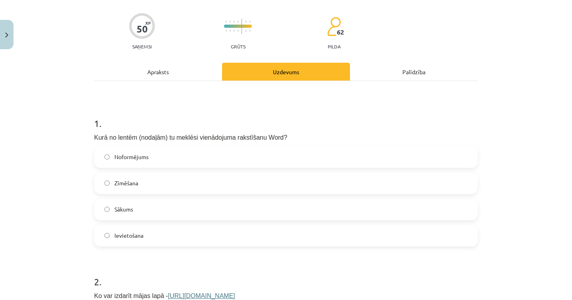
scroll to position [54, 0]
click at [129, 235] on span "Ievietošana" at bounding box center [128, 236] width 29 height 8
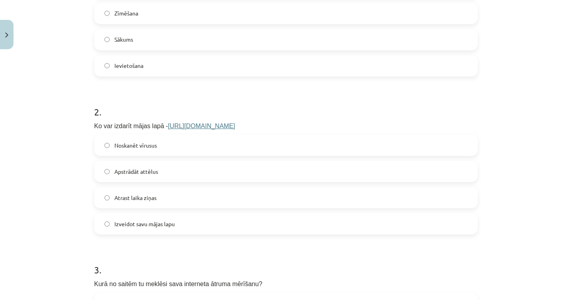
scroll to position [236, 0]
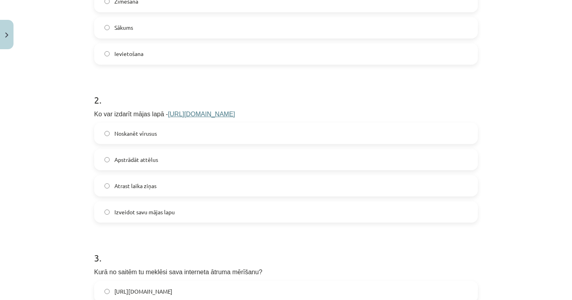
click at [170, 214] on span "Izveidot savu mājas lapu" at bounding box center [144, 212] width 60 height 8
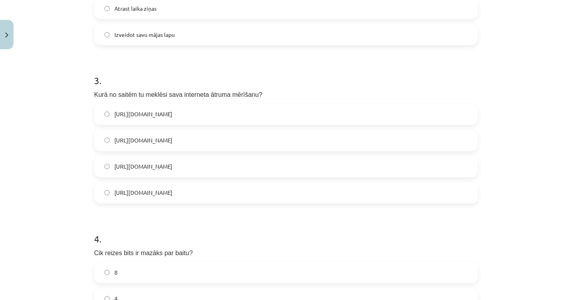
scroll to position [414, 0]
click at [180, 170] on label "https://www.speedtest.net/" at bounding box center [286, 167] width 382 height 20
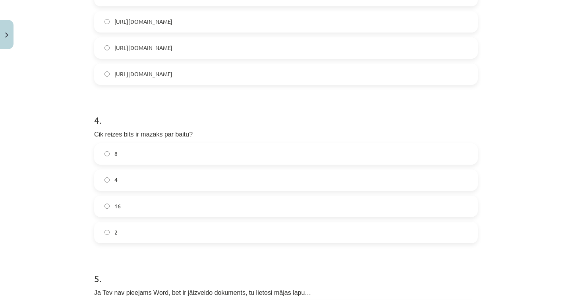
scroll to position [550, 0]
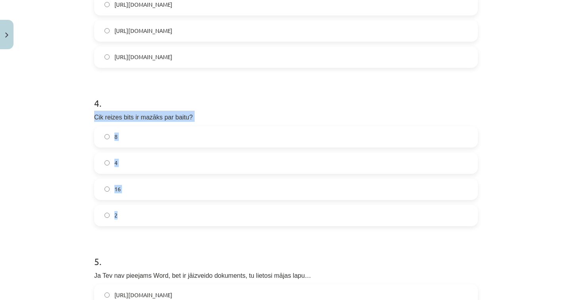
drag, startPoint x: 92, startPoint y: 116, endPoint x: 116, endPoint y: 225, distance: 111.5
click at [116, 225] on div "4 . Cik reizes bits ir mazāks par baitu? 8 4 16 2" at bounding box center [286, 155] width 384 height 143
copy div "Cik reizes bits ir mazāks par baitu? 8 4 16 2"
click at [131, 137] on label "8" at bounding box center [286, 137] width 382 height 20
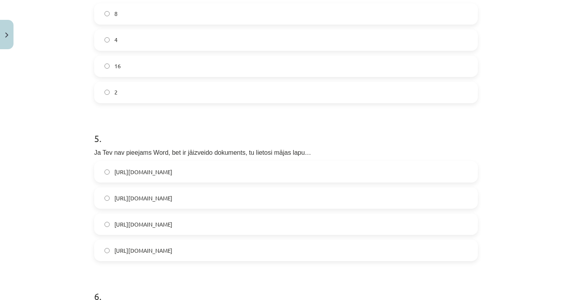
scroll to position [729, 0]
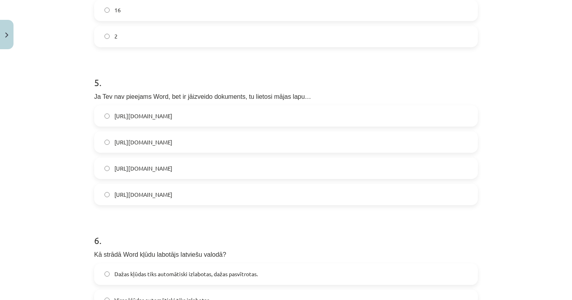
drag, startPoint x: 91, startPoint y: 95, endPoint x: 67, endPoint y: 99, distance: 24.5
click at [67, 99] on div "Mācību tēma: Datorikas 8. klases 1. ieskaites mācību materiāls #9 Noslēguma tes…" at bounding box center [286, 150] width 572 height 300
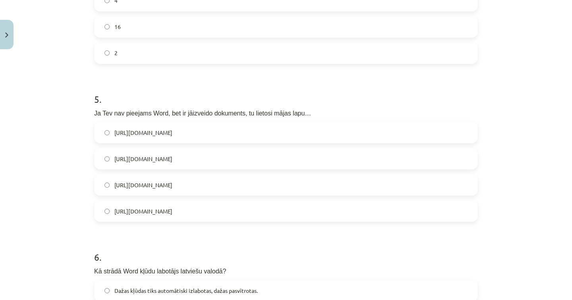
scroll to position [780, 0]
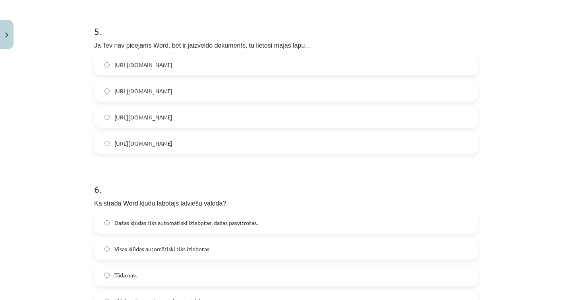
drag, startPoint x: 92, startPoint y: 45, endPoint x: 220, endPoint y: 144, distance: 162.3
click at [220, 144] on div "5 . Ja Tev nav pieejams Word, bet ir jāizveido dokuments, tu lietosi mājas lapu…" at bounding box center [286, 83] width 384 height 143
copy div "Ja Tev nav pieejams Word, bet ir jāizveido dokuments, tu lietosi mājas lapu… ht…"
click at [224, 62] on label "https://www.google.com/docs/about/" at bounding box center [286, 65] width 382 height 20
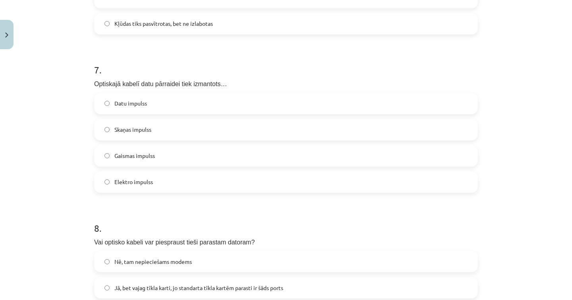
scroll to position [1060, 0]
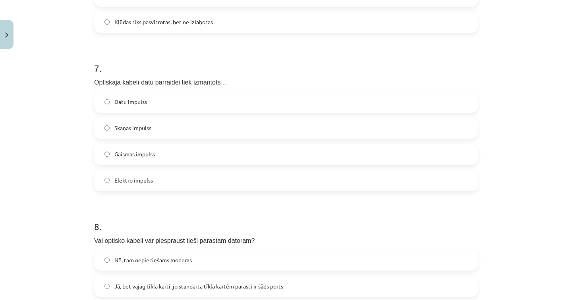
click at [170, 153] on label "Gaismas impulss" at bounding box center [286, 155] width 382 height 20
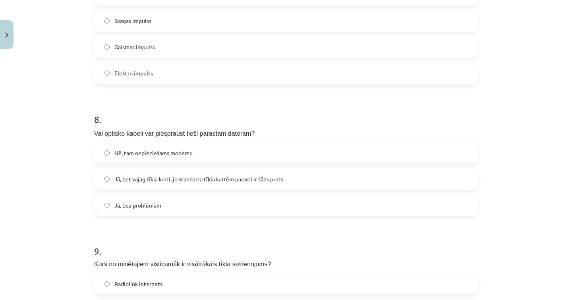
scroll to position [1267, 0]
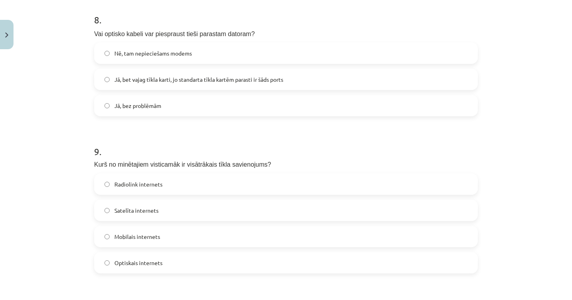
click at [169, 59] on label "Nē, tam nepieciešams modems" at bounding box center [286, 53] width 382 height 20
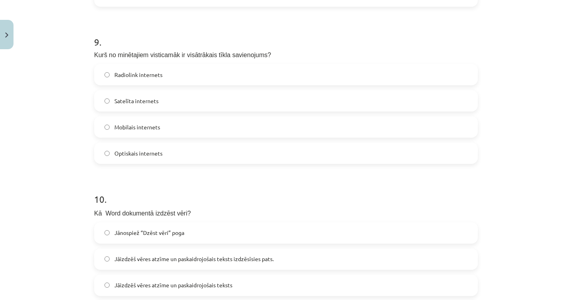
scroll to position [1378, 0]
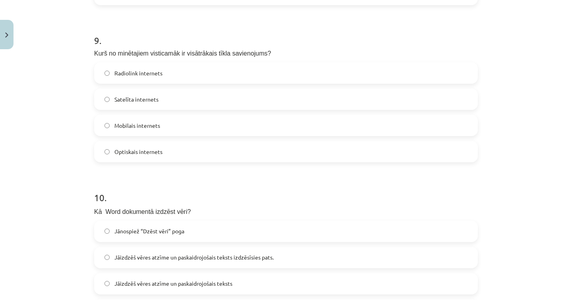
click at [195, 153] on label "Optiskais internets" at bounding box center [286, 152] width 382 height 20
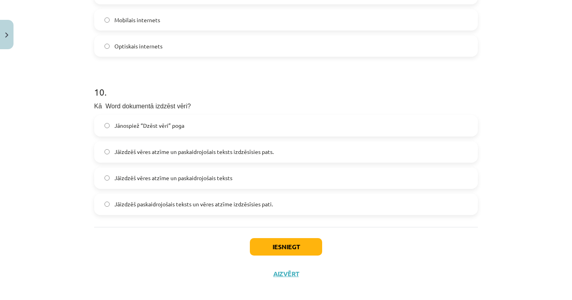
scroll to position [1491, 0]
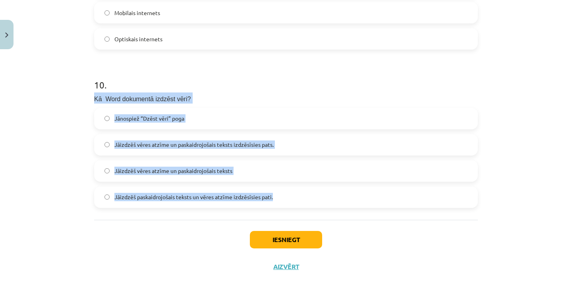
drag, startPoint x: 91, startPoint y: 96, endPoint x: 296, endPoint y: 210, distance: 234.5
copy div "Kā Word dokumentā izdzēst vēri? Jānospiež “Dzēst vēri” poga Jāizdzēš vēres atzī…"
click at [251, 176] on label "Jāizdzēš vēres atzīme un paskaidrojošais teksts" at bounding box center [286, 171] width 382 height 20
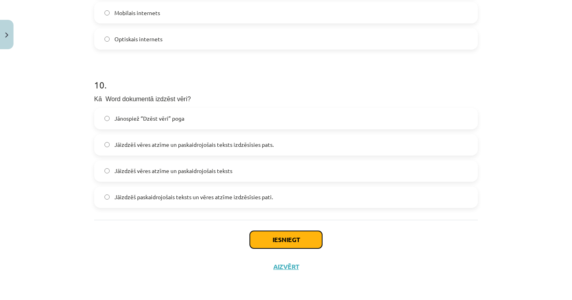
click at [285, 238] on button "Iesniegt" at bounding box center [286, 239] width 72 height 17
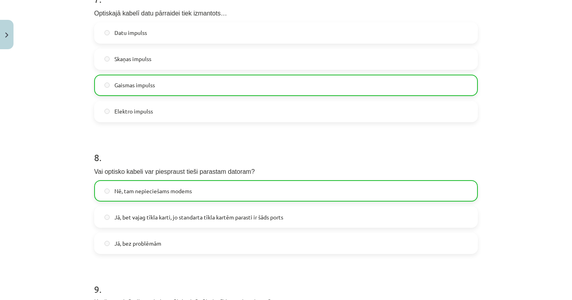
scroll to position [1516, 0]
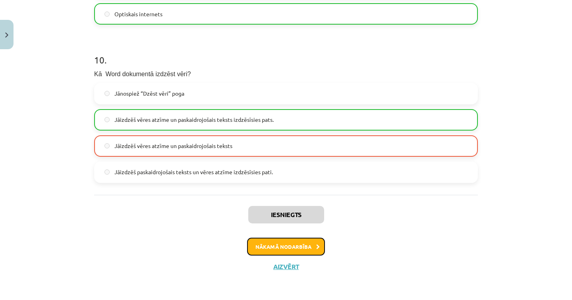
click at [294, 243] on button "Nākamā nodarbība" at bounding box center [286, 247] width 78 height 18
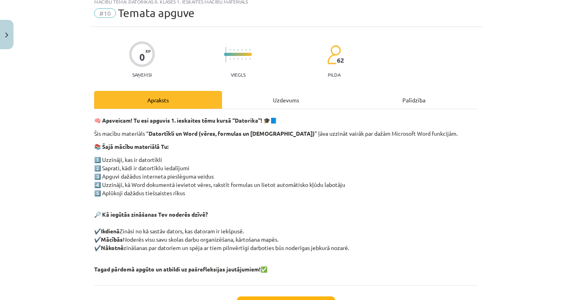
scroll to position [20, 0]
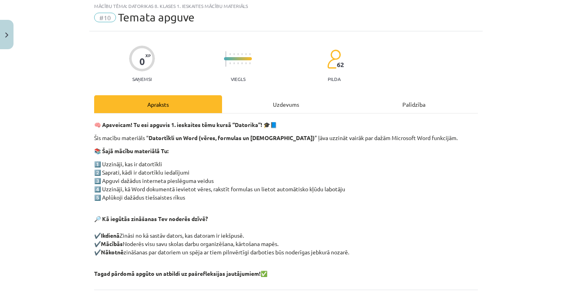
click at [296, 105] on div "Uzdevums" at bounding box center [286, 104] width 128 height 18
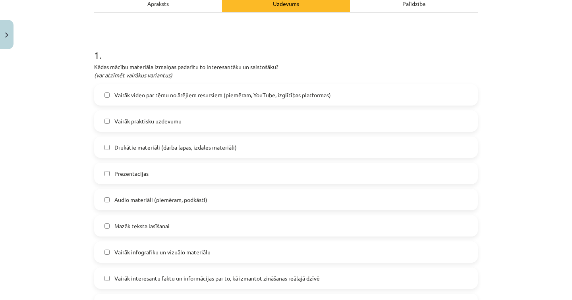
scroll to position [122, 0]
click at [165, 121] on span "Vairāk praktisku uzdevumu" at bounding box center [147, 121] width 67 height 8
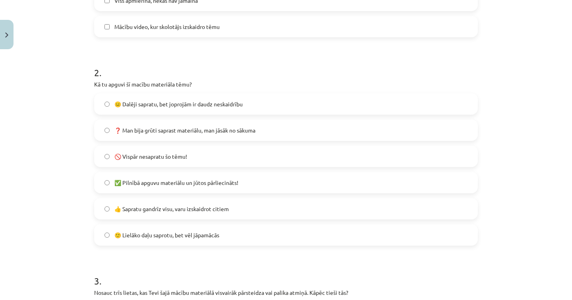
scroll to position [453, 0]
click at [134, 106] on span "😐 Dalēji sapratu, bet joprojām ir daudz neskaidrību" at bounding box center [178, 104] width 128 height 8
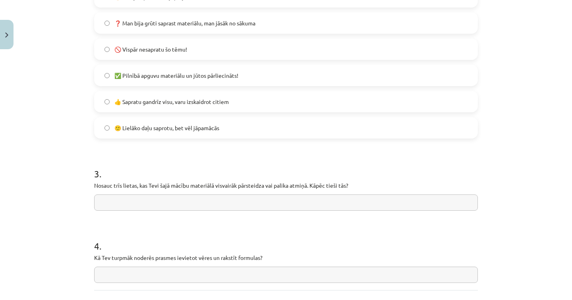
scroll to position [631, 0]
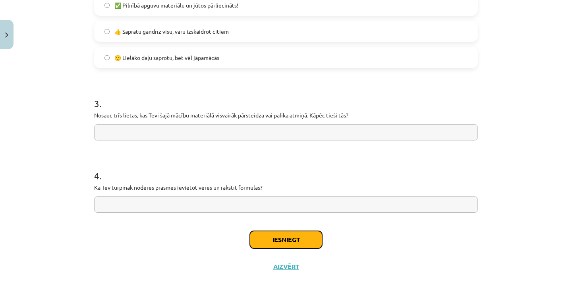
click at [277, 239] on button "Iesniegt" at bounding box center [286, 239] width 72 height 17
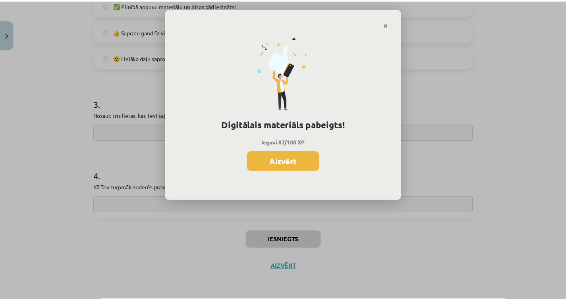
scroll to position [617, 0]
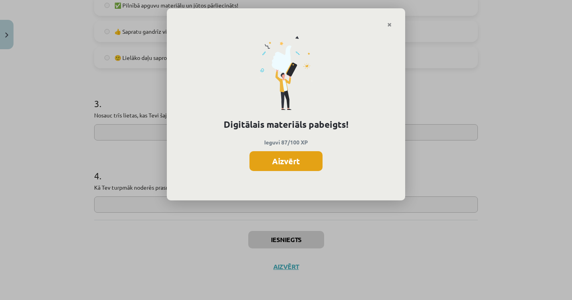
click at [287, 161] on button "Aizvērt" at bounding box center [286, 161] width 73 height 20
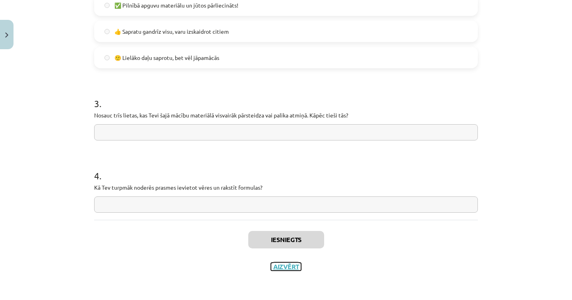
click at [289, 268] on button "Aizvērt" at bounding box center [286, 267] width 30 height 8
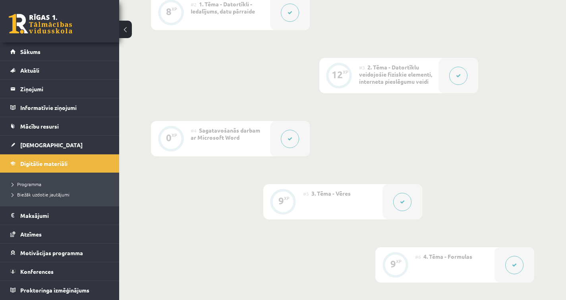
scroll to position [0, 0]
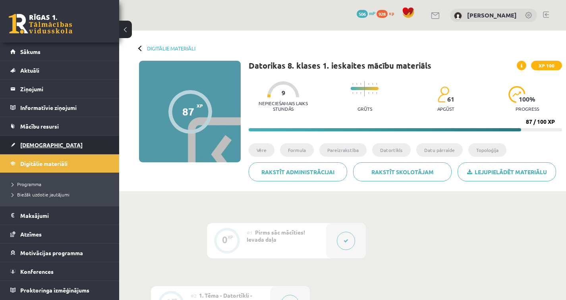
click at [41, 140] on link "[DEMOGRAPHIC_DATA]" at bounding box center [59, 145] width 99 height 18
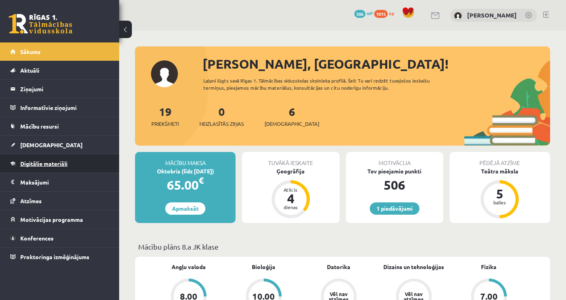
click at [51, 163] on span "Digitālie materiāli" at bounding box center [43, 163] width 47 height 7
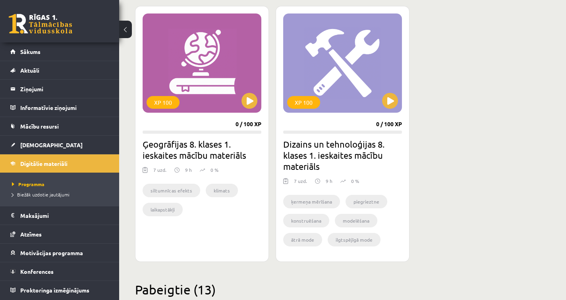
scroll to position [222, 0]
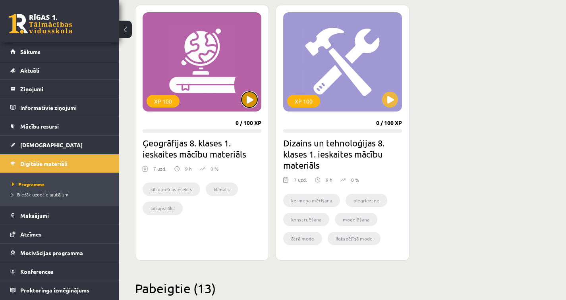
click at [254, 101] on button at bounding box center [250, 100] width 16 height 16
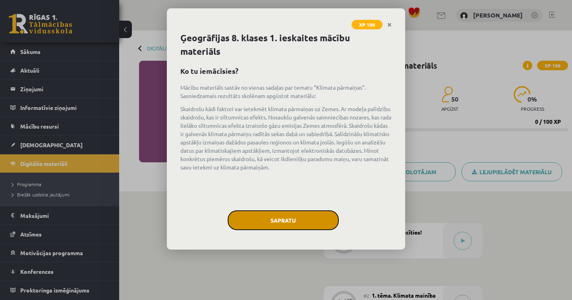
click at [275, 223] on button "Sapratu" at bounding box center [283, 221] width 111 height 20
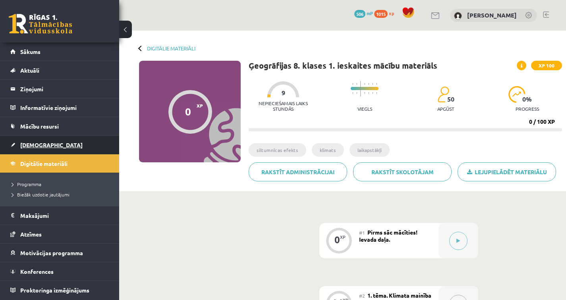
click at [60, 151] on link "[DEMOGRAPHIC_DATA]" at bounding box center [59, 145] width 99 height 18
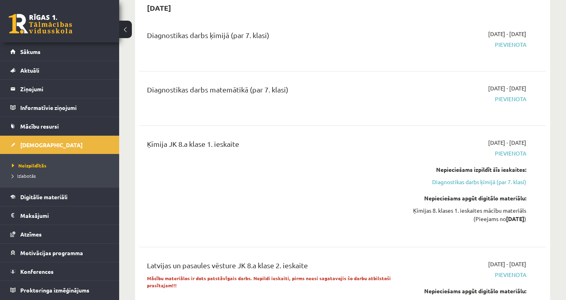
scroll to position [846, 0]
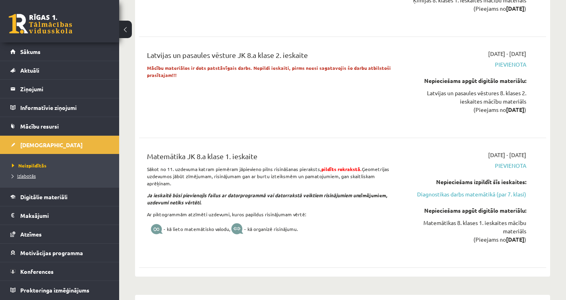
click at [31, 174] on span "Izlabotās" at bounding box center [24, 176] width 24 height 6
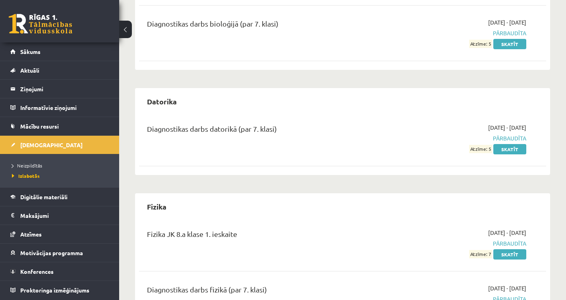
scroll to position [322, 0]
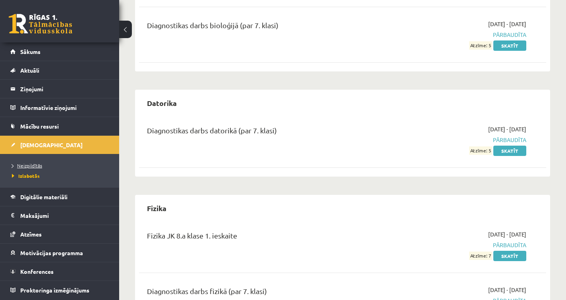
click at [48, 167] on link "Neizpildītās" at bounding box center [61, 165] width 99 height 7
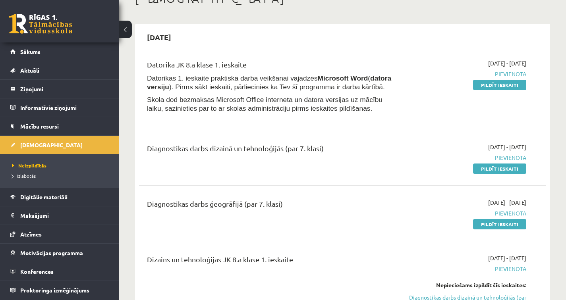
scroll to position [45, 0]
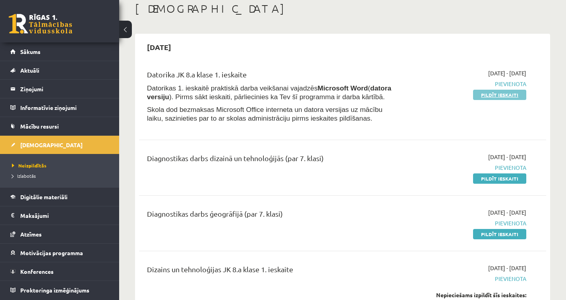
click at [512, 96] on link "Pildīt ieskaiti" at bounding box center [499, 95] width 53 height 10
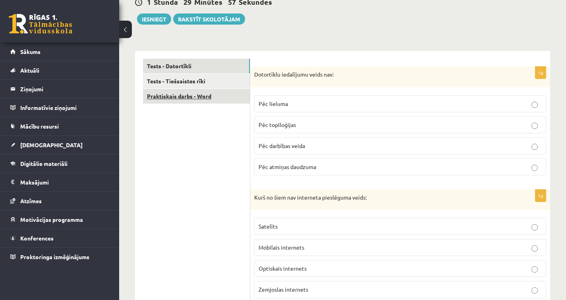
scroll to position [129, 0]
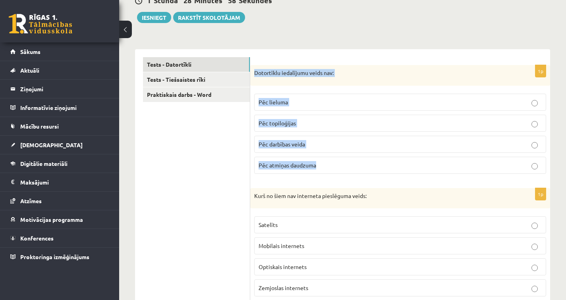
drag, startPoint x: 254, startPoint y: 73, endPoint x: 321, endPoint y: 169, distance: 117.1
click at [321, 169] on div "1p Dotortīklu iedalījumu veids nav: Pēc lieluma Pēc topiloģijas Pēc darbības ve…" at bounding box center [400, 122] width 300 height 115
copy div "Dotortīklu iedalījumu veids nav: Pēc lieluma Pēc topiloģijas Pēc darbības veida…"
click at [349, 172] on label "Pēc atmiņas daudzuma" at bounding box center [400, 165] width 292 height 17
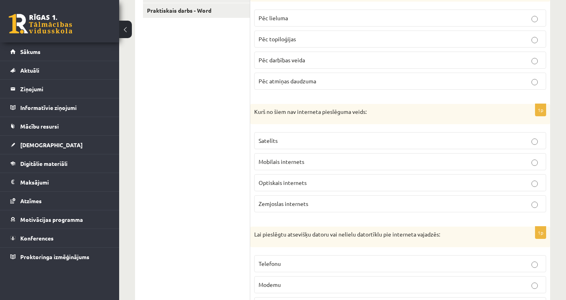
scroll to position [214, 0]
click at [309, 199] on label "Zemjoslas internets" at bounding box center [400, 203] width 292 height 17
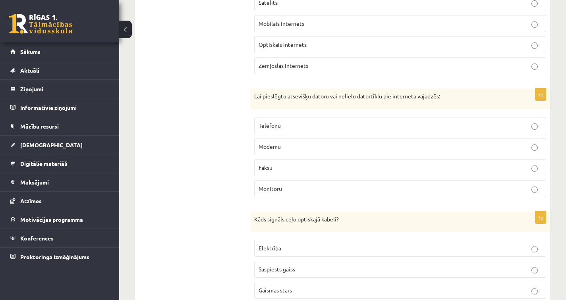
scroll to position [351, 0]
click at [286, 147] on p "Modemu" at bounding box center [400, 147] width 283 height 8
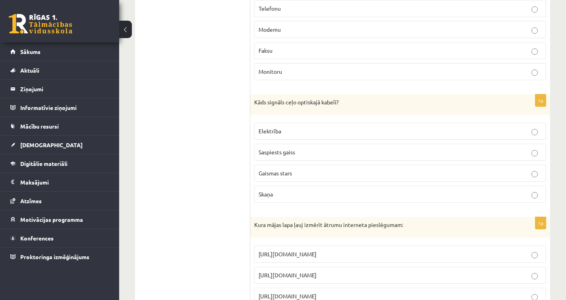
scroll to position [506, 0]
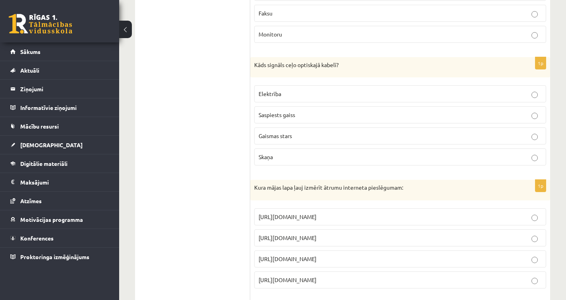
click at [339, 142] on label "Gaismas stars" at bounding box center [400, 136] width 292 height 17
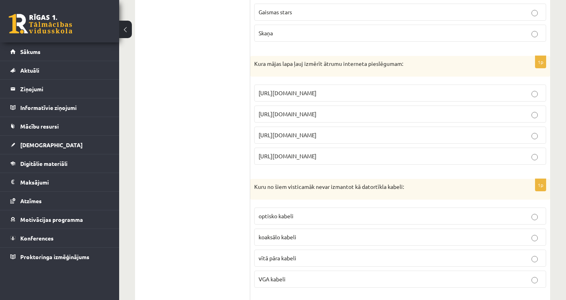
scroll to position [630, 0]
click at [317, 112] on span "[URL][DOMAIN_NAME]" at bounding box center [288, 113] width 58 height 7
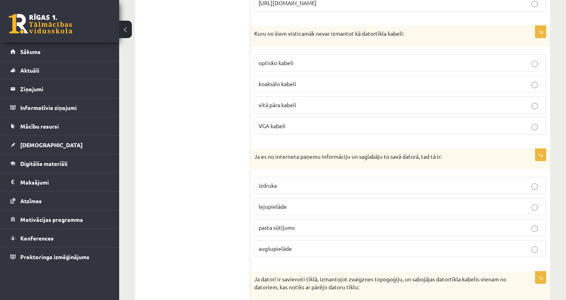
scroll to position [783, 0]
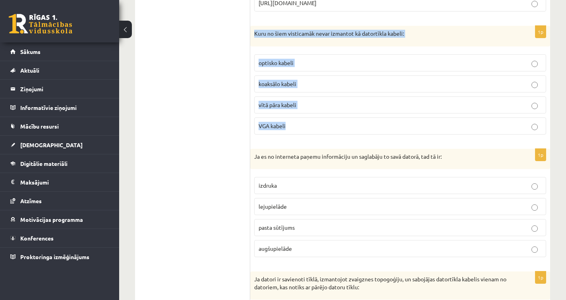
drag, startPoint x: 254, startPoint y: 35, endPoint x: 297, endPoint y: 126, distance: 100.1
click at [297, 126] on div "1p Kuru no šiem visticamāk nevar izmantot kā datortīkla kabeli: optisko kabeli …" at bounding box center [400, 83] width 300 height 115
copy div "Kuru no šiem visticamāk nevar izmantot kā datortīkla kabeli: optisko kabeli koa…"
click at [300, 128] on p "VGA kabeli" at bounding box center [400, 126] width 283 height 8
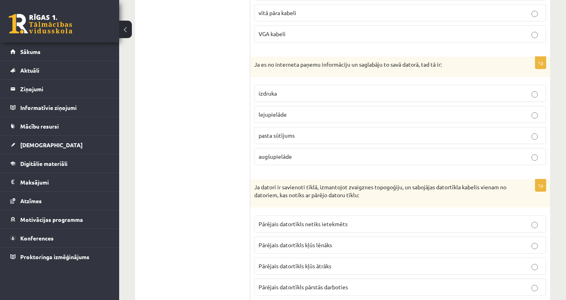
scroll to position [882, 0]
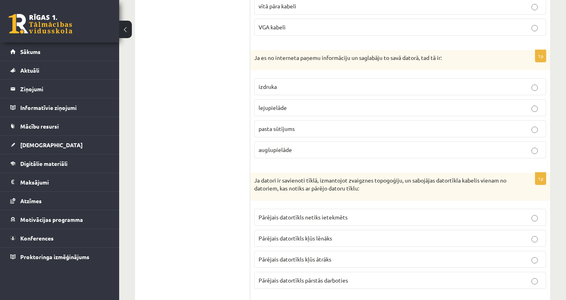
click at [318, 110] on p "lejupielāde" at bounding box center [400, 108] width 283 height 8
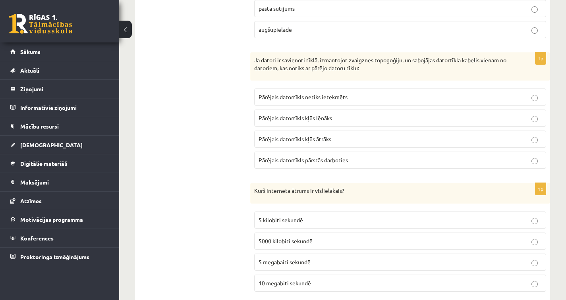
scroll to position [1003, 0]
click at [370, 98] on p "Pārējais datortīkls netiks ietekmēts" at bounding box center [400, 96] width 283 height 8
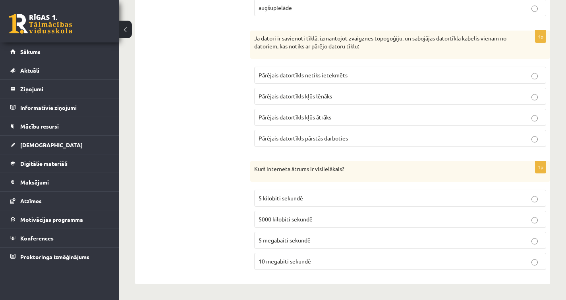
scroll to position [1025, 0]
click at [319, 238] on p "5 megabaiti sekundē" at bounding box center [400, 240] width 283 height 8
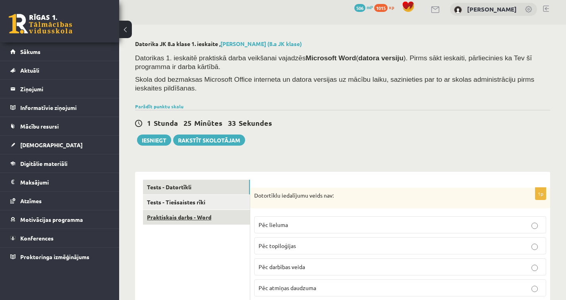
scroll to position [6, 0]
click at [204, 203] on link "Tests - Tiešsaistes rīki" at bounding box center [196, 202] width 107 height 15
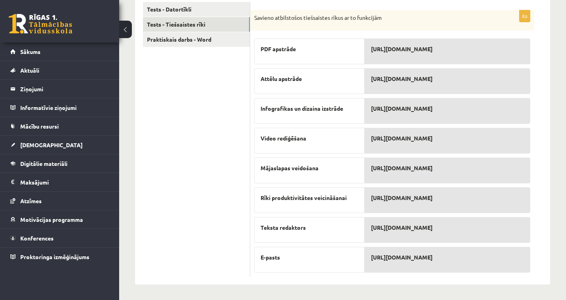
scroll to position [184, 0]
drag, startPoint x: 255, startPoint y: 19, endPoint x: 455, endPoint y: 265, distance: 317.2
click at [455, 265] on div "8p Savieno atbilstošos tiešsaistes rīkus ar to funkcijām PDF apstrāde Attēlu ap…" at bounding box center [392, 143] width 284 height 267
copy div "Savieno atbilstošos tiešsaistes rīkus ar to funkcijām PDF apstrāde Attēlu apstr…"
click at [196, 227] on ul "Tests - Datortīkli Tests - Tiešsaistes rīki Praktiskais darbs - Word" at bounding box center [196, 139] width 107 height 275
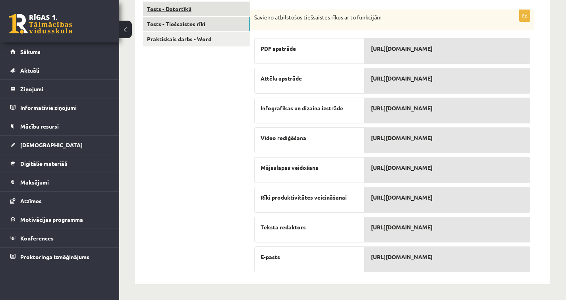
drag, startPoint x: 423, startPoint y: 77, endPoint x: 176, endPoint y: 2, distance: 258.3
drag, startPoint x: 428, startPoint y: 80, endPoint x: 139, endPoint y: 17, distance: 295.3
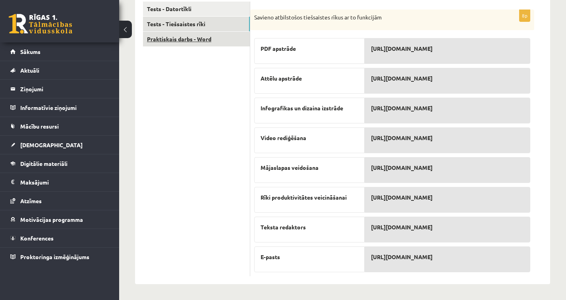
click at [221, 39] on link "Praktiskais darbs - Word" at bounding box center [196, 39] width 107 height 15
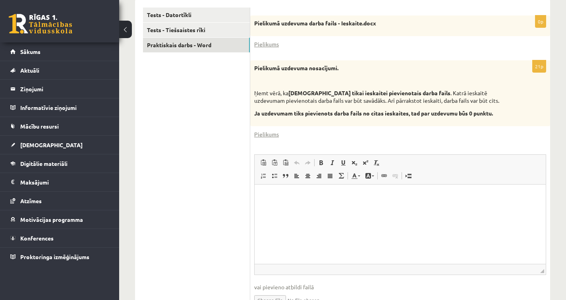
scroll to position [176, 0]
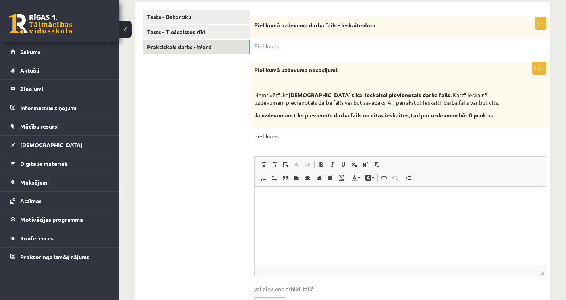
click at [268, 137] on link "Pielikums" at bounding box center [266, 136] width 25 height 8
click at [271, 48] on link "Pielikums" at bounding box center [266, 46] width 25 height 8
